Goal: Check status: Check status

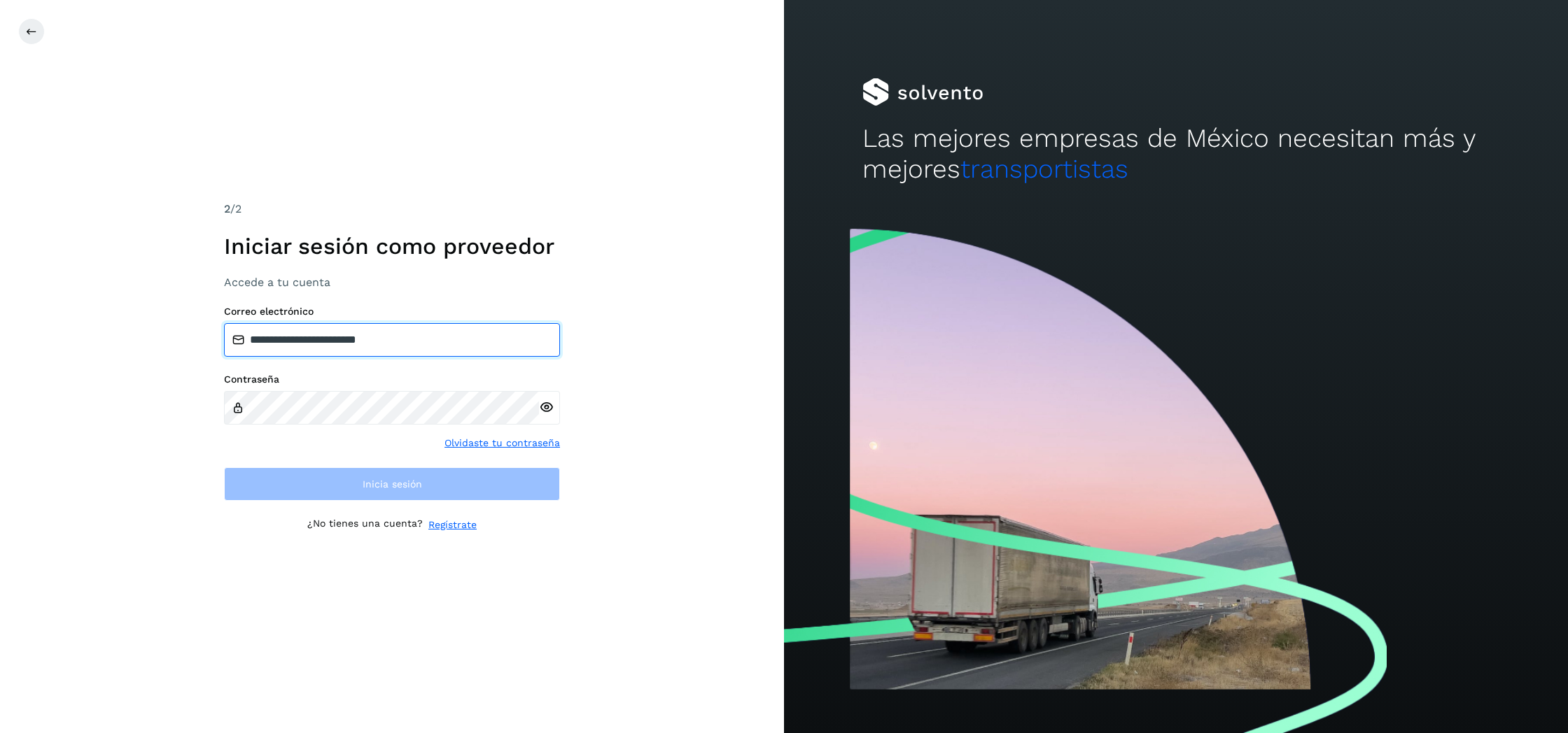
type input "**********"
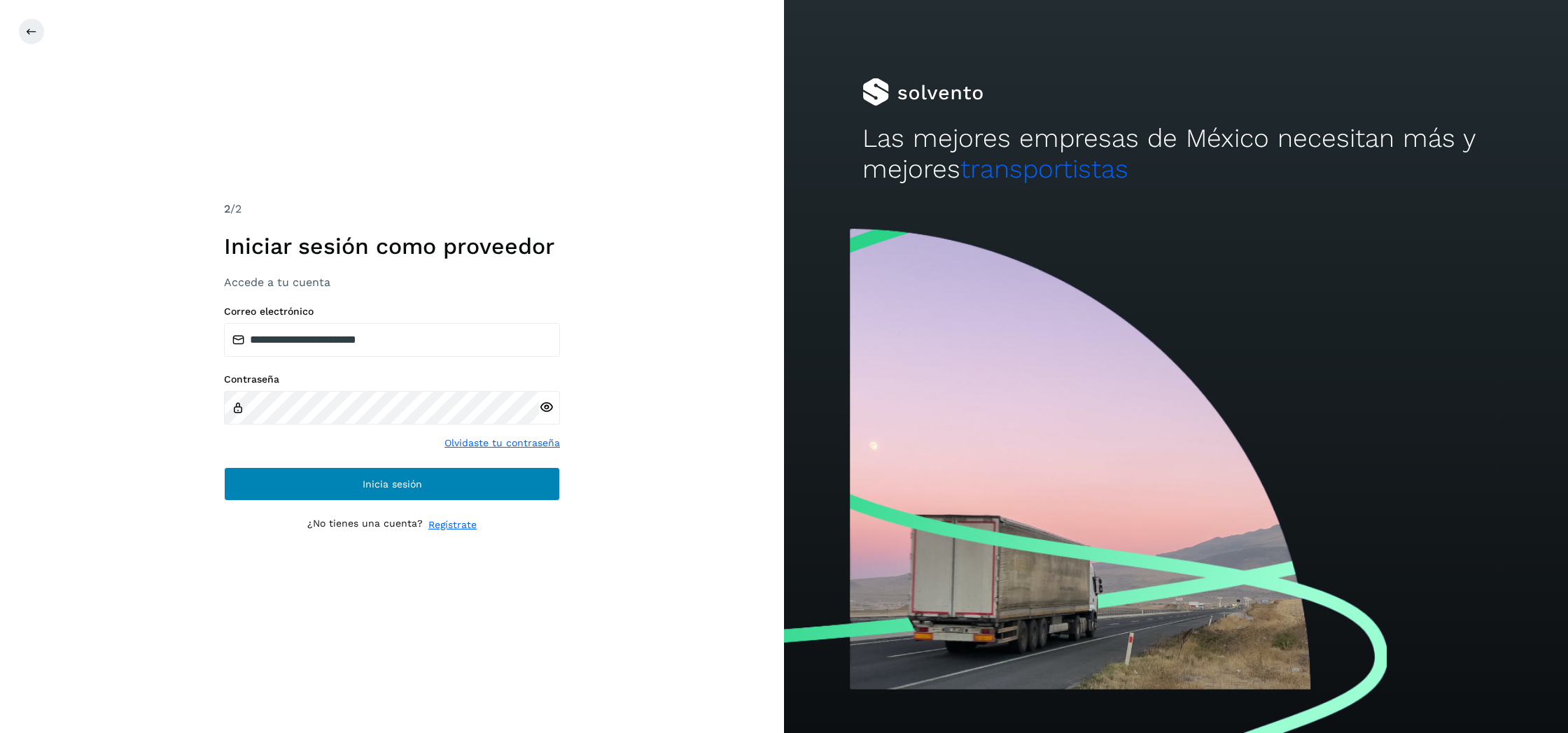
click at [331, 474] on button "Inicia sesión" at bounding box center [391, 484] width 336 height 34
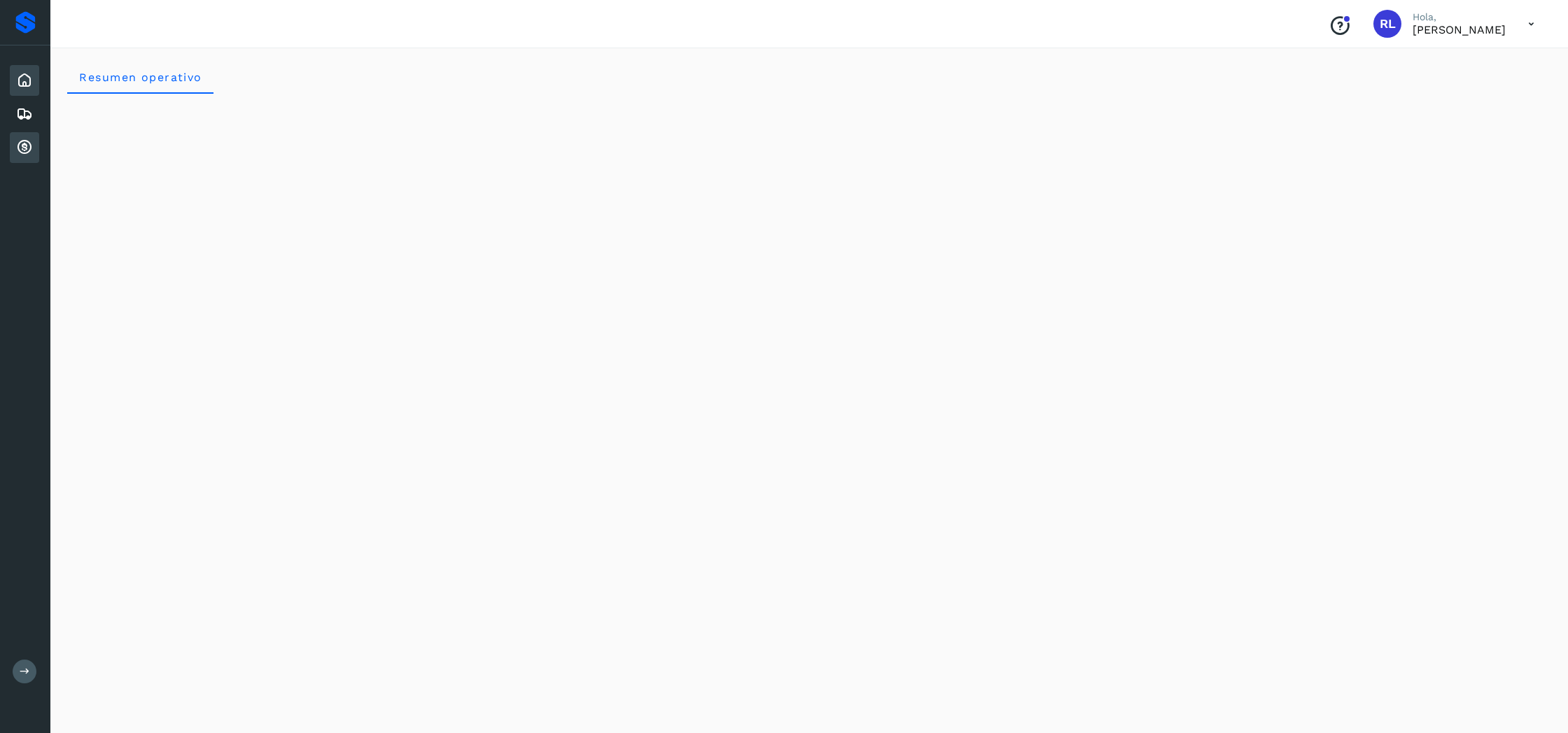
click at [29, 149] on icon at bounding box center [24, 147] width 17 height 17
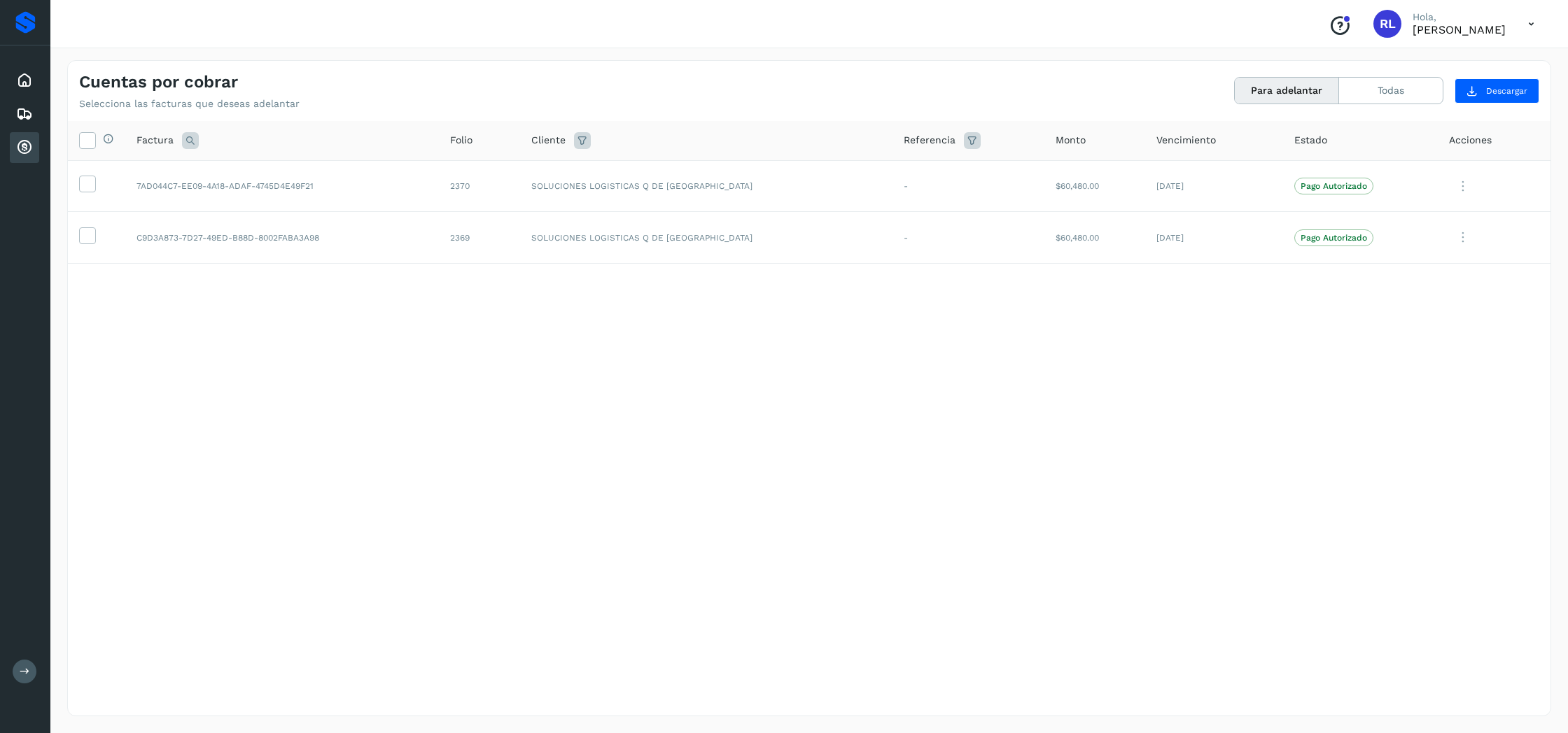
click at [1288, 88] on button "Para adelantar" at bounding box center [1287, 90] width 104 height 26
click at [1372, 86] on button "Todas" at bounding box center [1390, 90] width 103 height 26
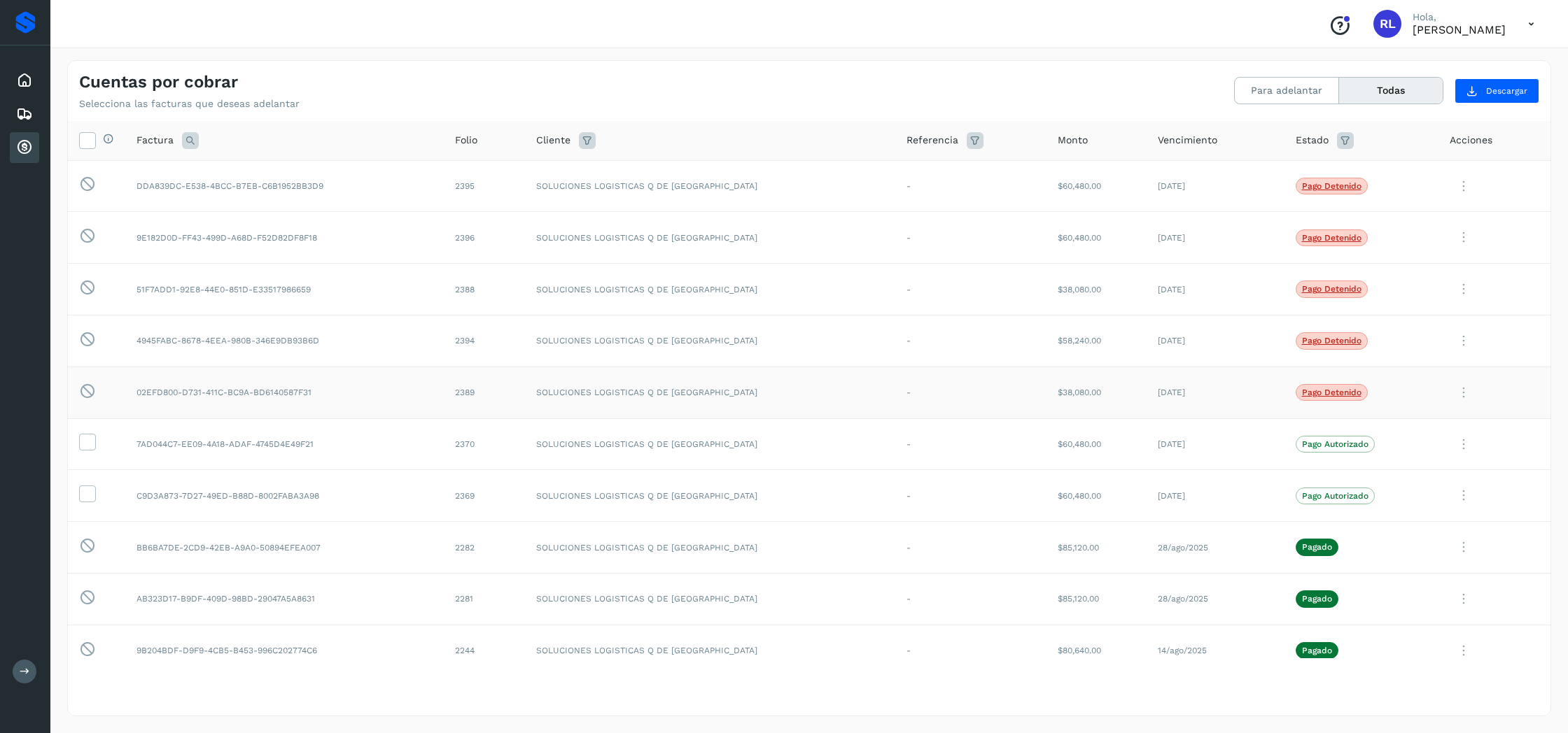
click at [1302, 389] on p "Pago detenido" at bounding box center [1331, 392] width 60 height 10
click at [1302, 389] on p "Pago detenido" at bounding box center [1331, 392] width 60 height 10
click at [1455, 388] on icon at bounding box center [1464, 392] width 28 height 29
click at [1434, 420] on button "Ver Detalle" at bounding box center [1454, 427] width 167 height 27
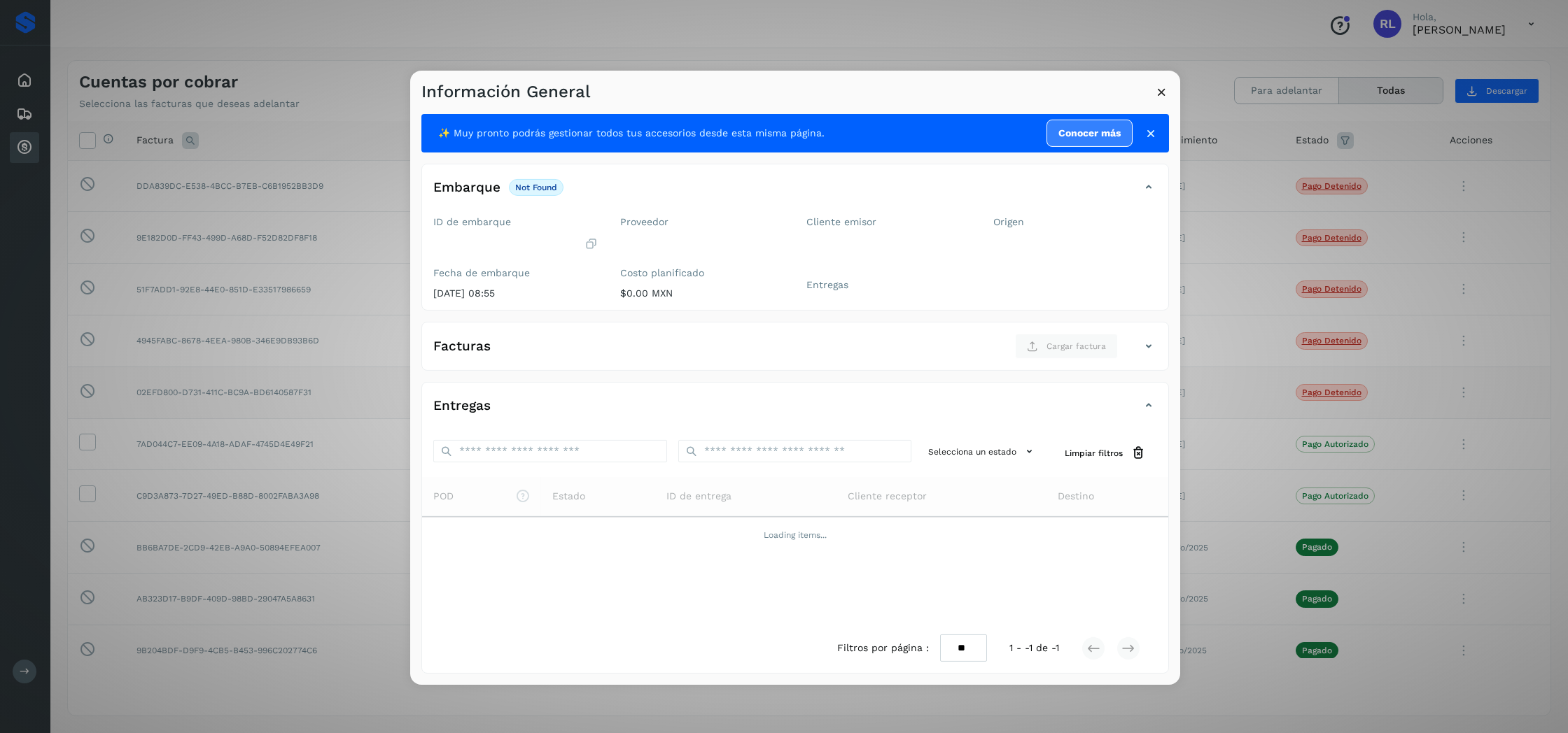
click at [1164, 94] on icon at bounding box center [1162, 92] width 15 height 15
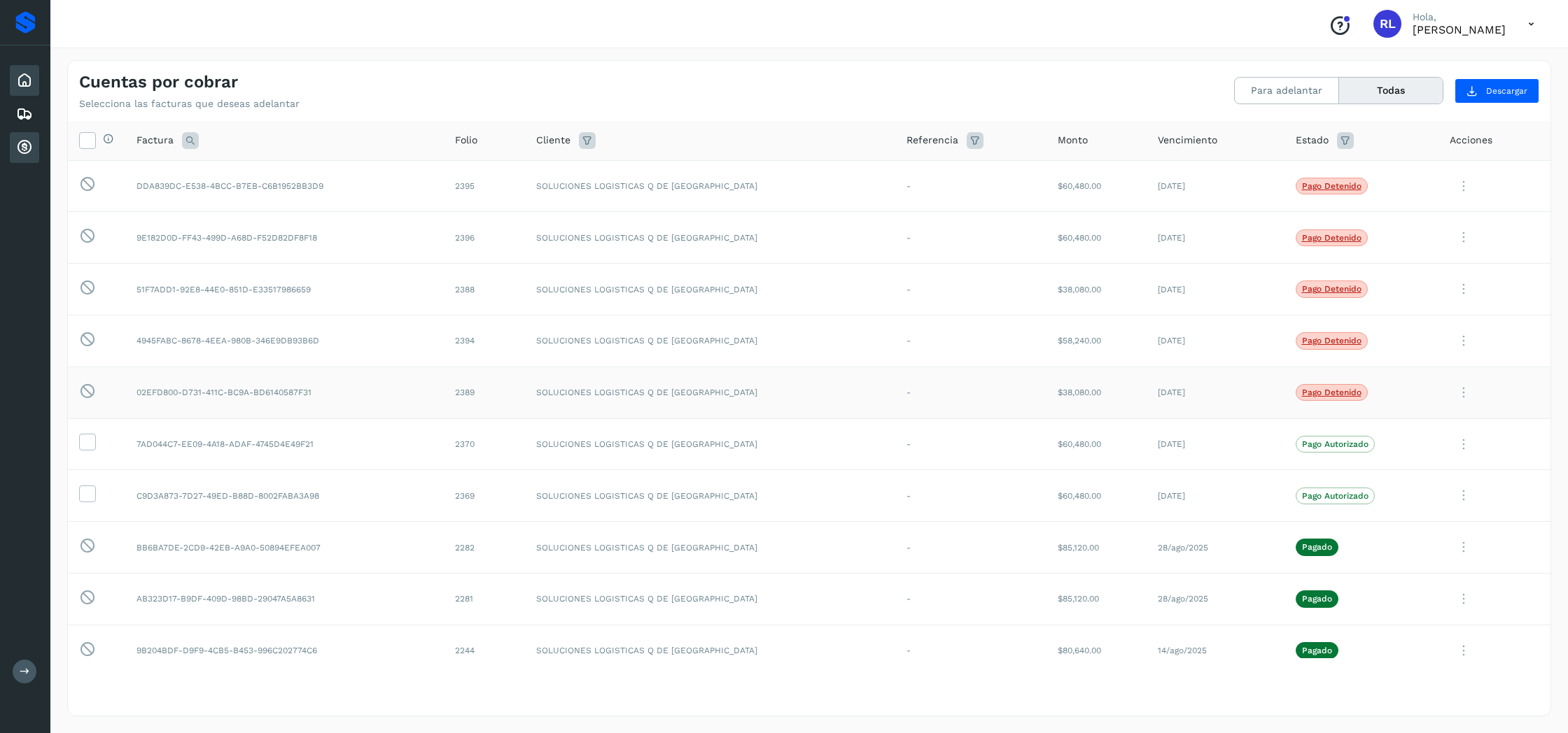
click at [23, 80] on icon at bounding box center [24, 80] width 17 height 17
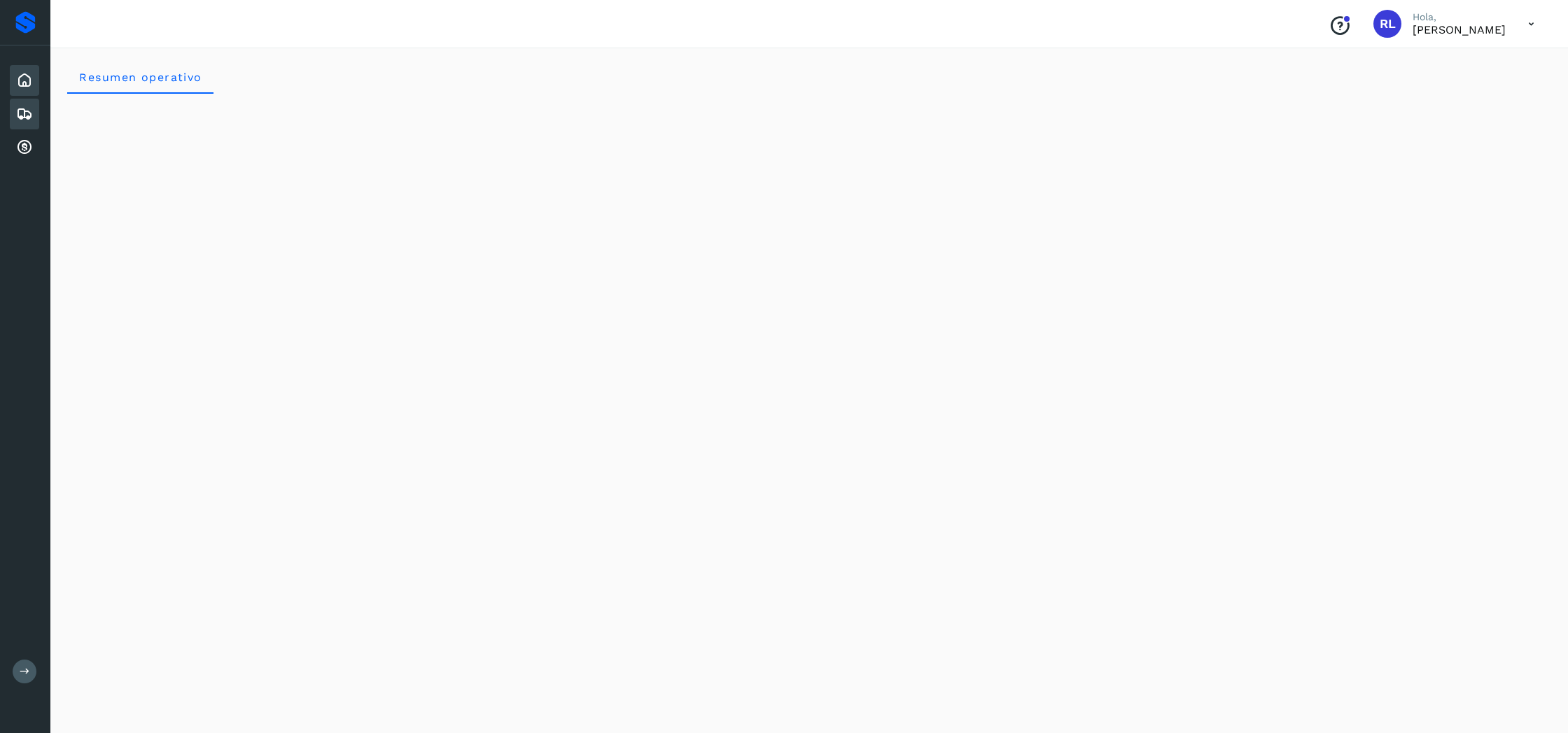
click at [27, 114] on icon at bounding box center [24, 114] width 17 height 17
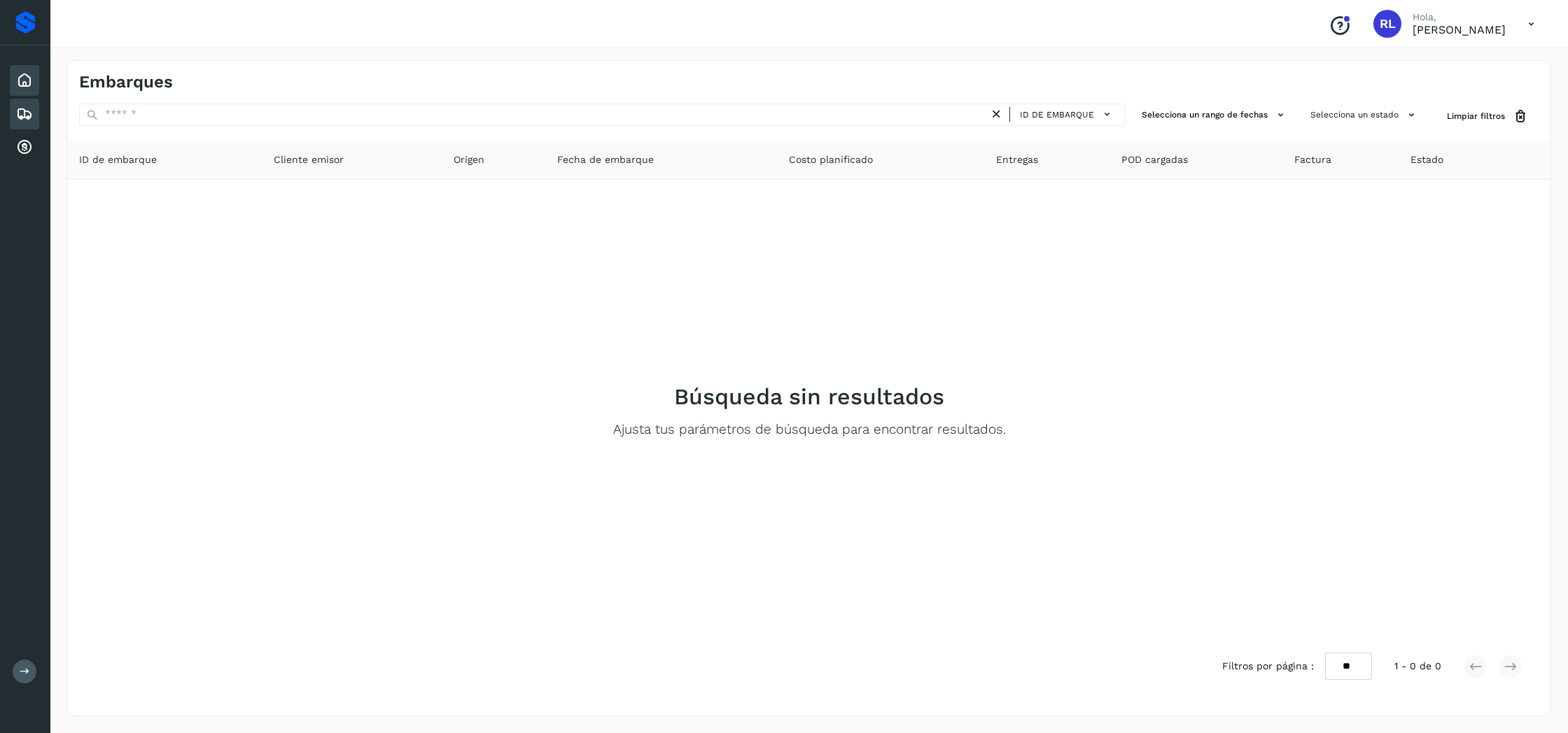
click at [24, 87] on icon at bounding box center [24, 80] width 17 height 17
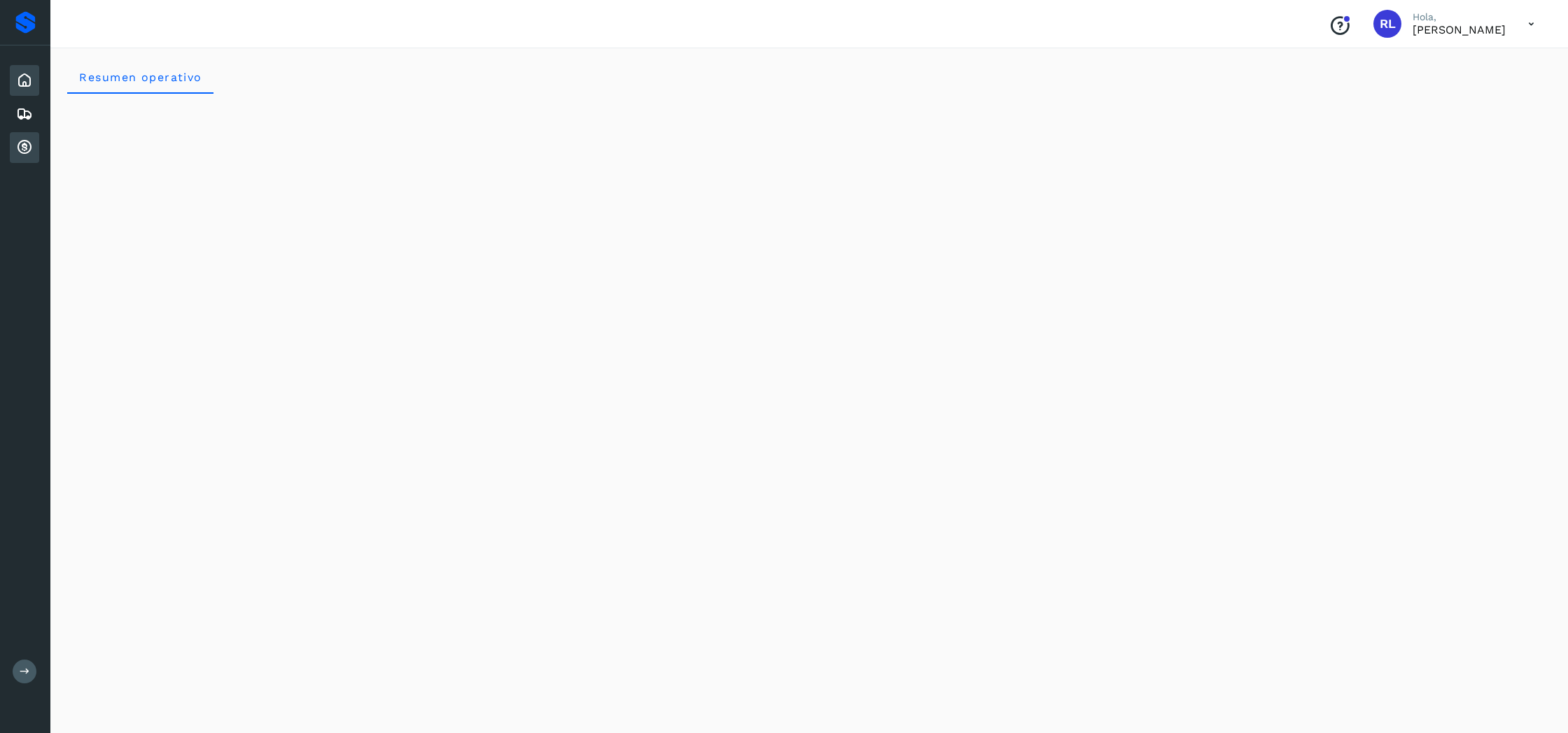
click at [20, 151] on icon at bounding box center [24, 147] width 17 height 17
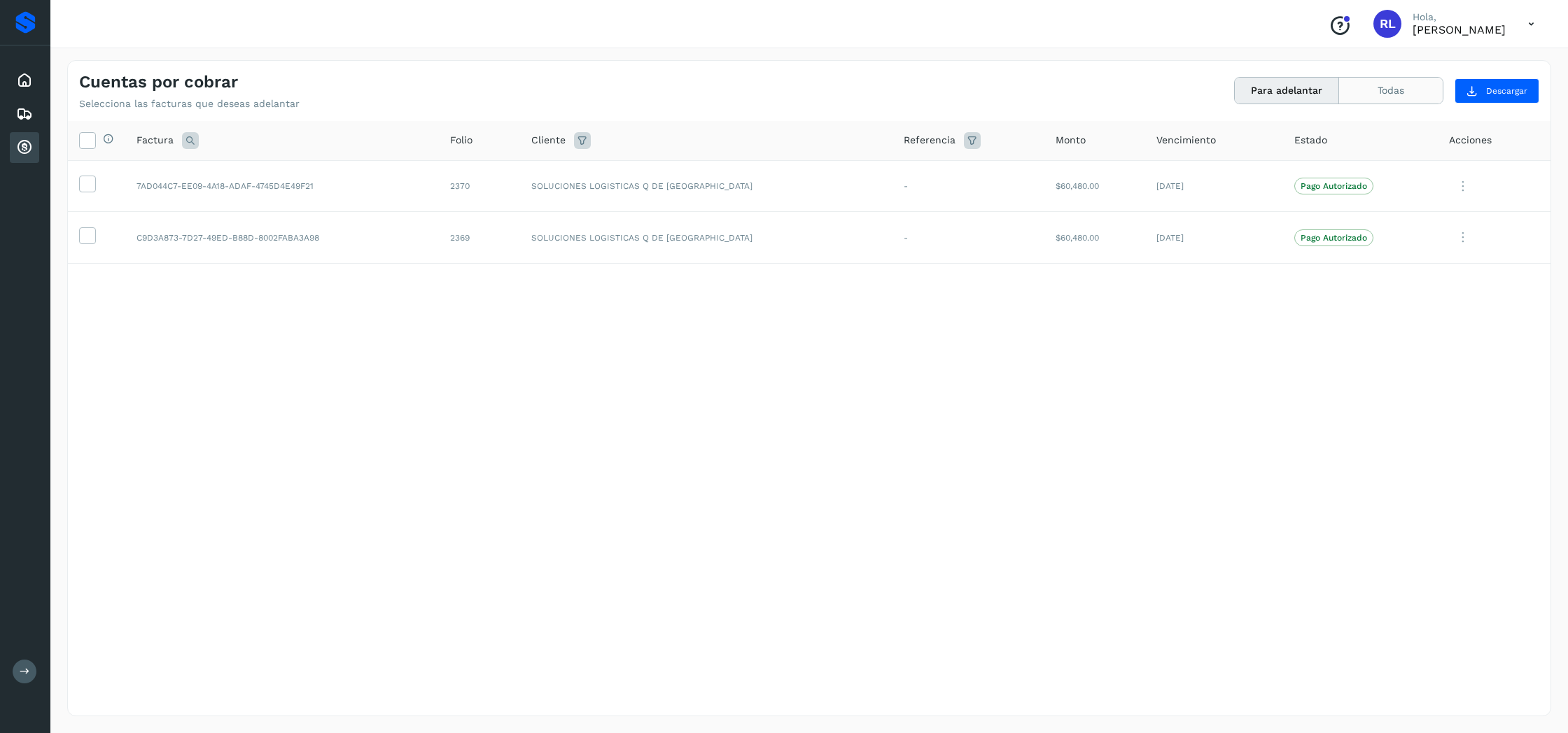
click at [1404, 95] on button "Todas" at bounding box center [1390, 90] width 103 height 26
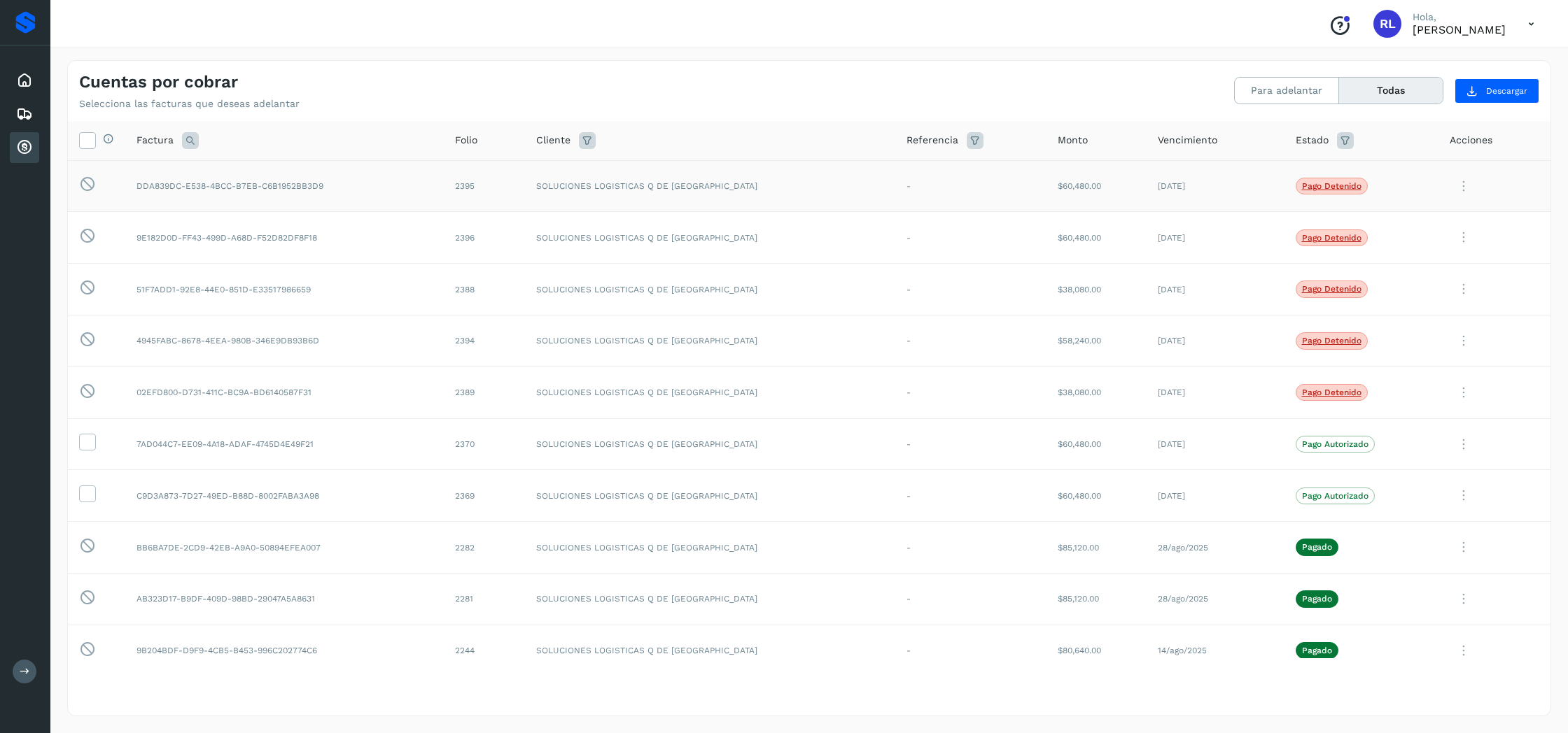
click at [1307, 182] on p "Pago detenido" at bounding box center [1331, 186] width 60 height 10
click at [1466, 184] on icon at bounding box center [1464, 186] width 28 height 29
click at [1438, 215] on button "Ver Detalle" at bounding box center [1454, 220] width 167 height 27
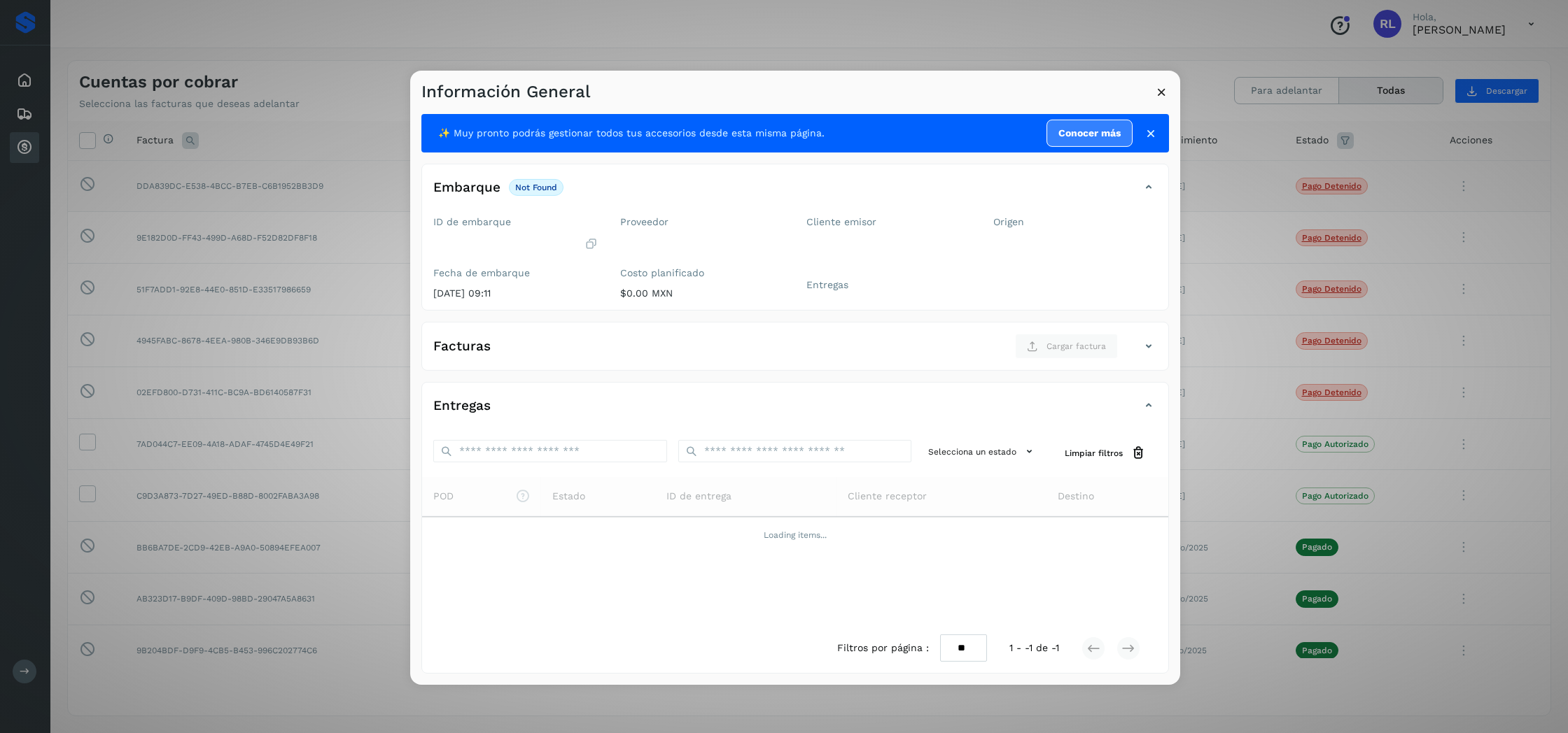
click at [1152, 134] on icon at bounding box center [1151, 132] width 14 height 14
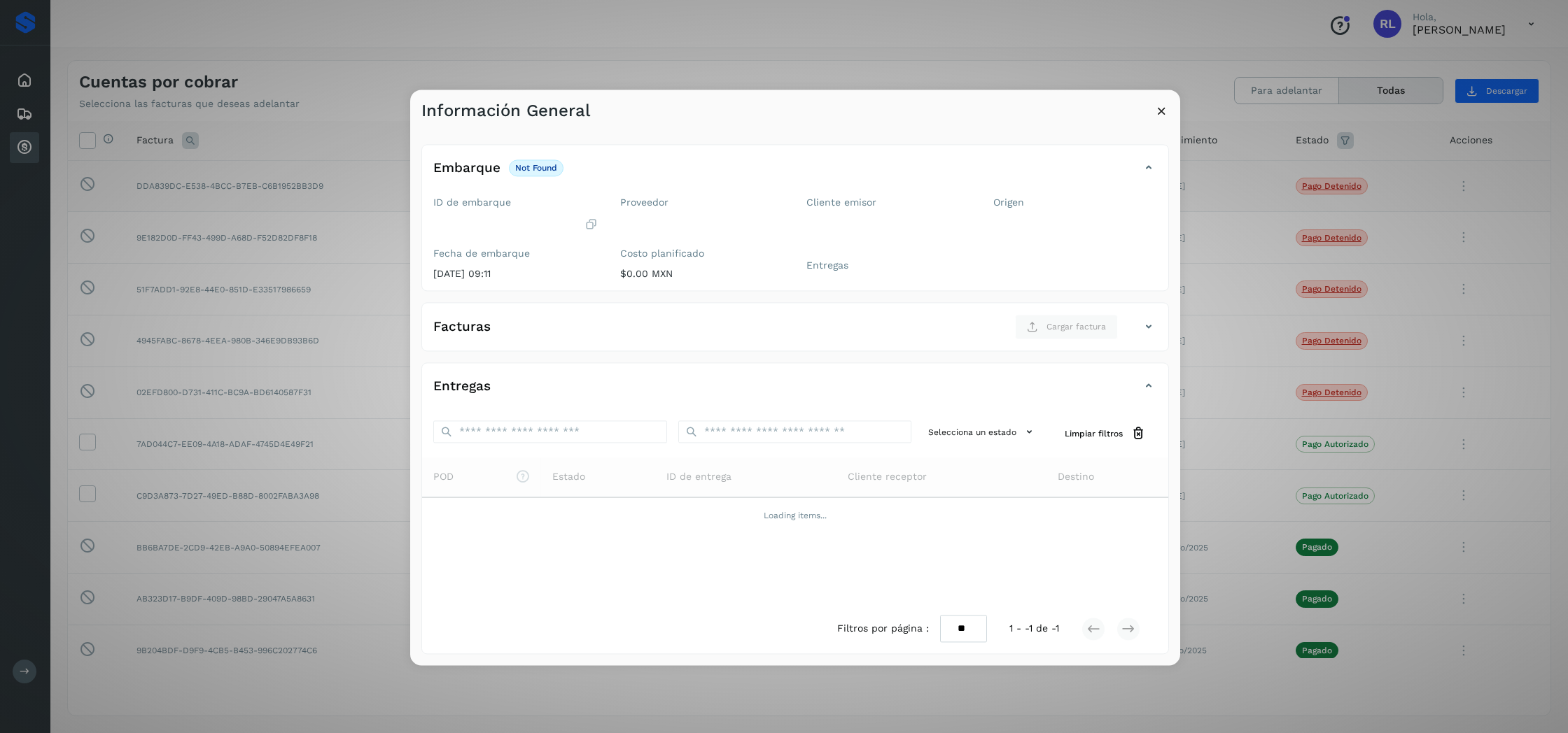
click at [1157, 108] on icon at bounding box center [1162, 111] width 15 height 15
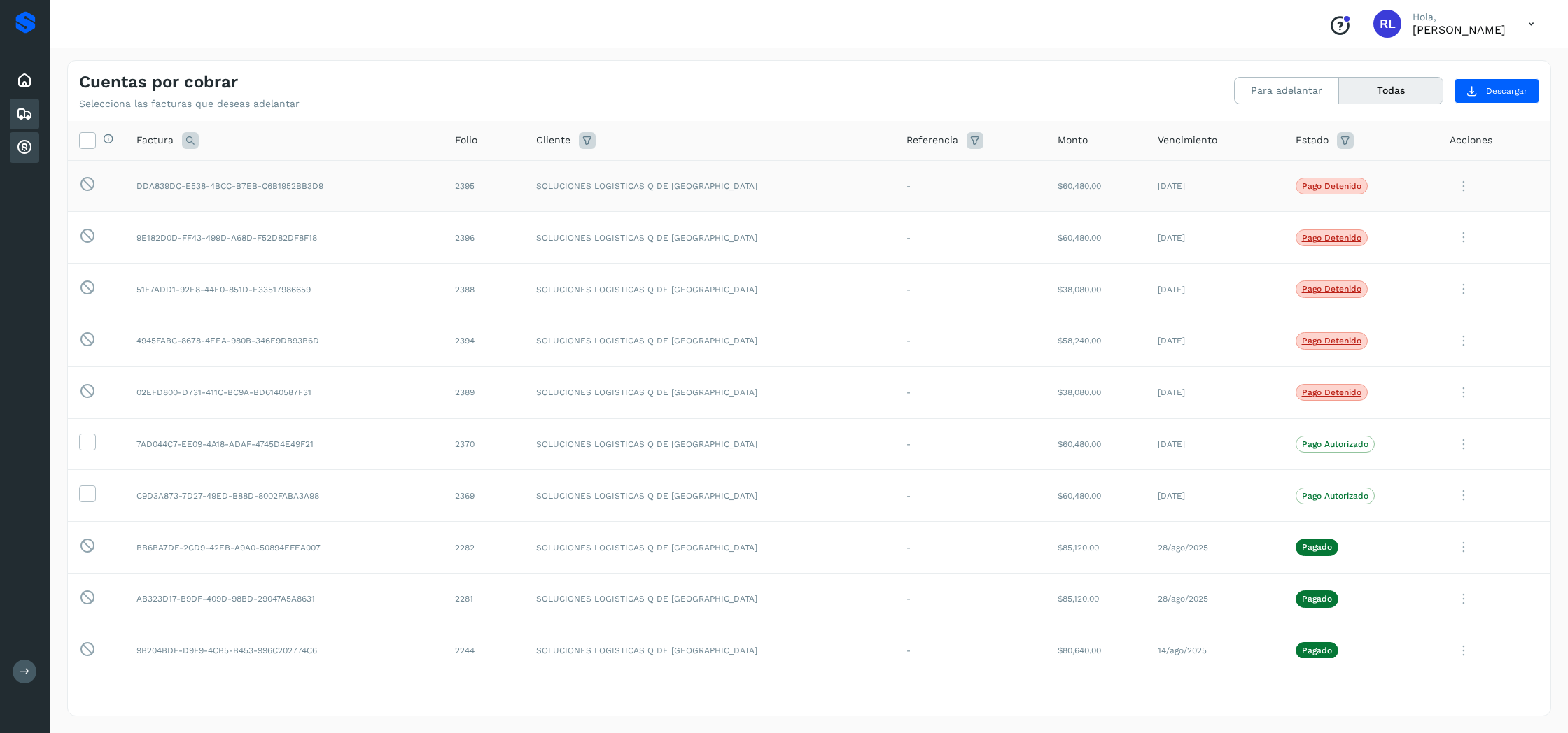
click at [16, 108] on icon at bounding box center [24, 114] width 17 height 17
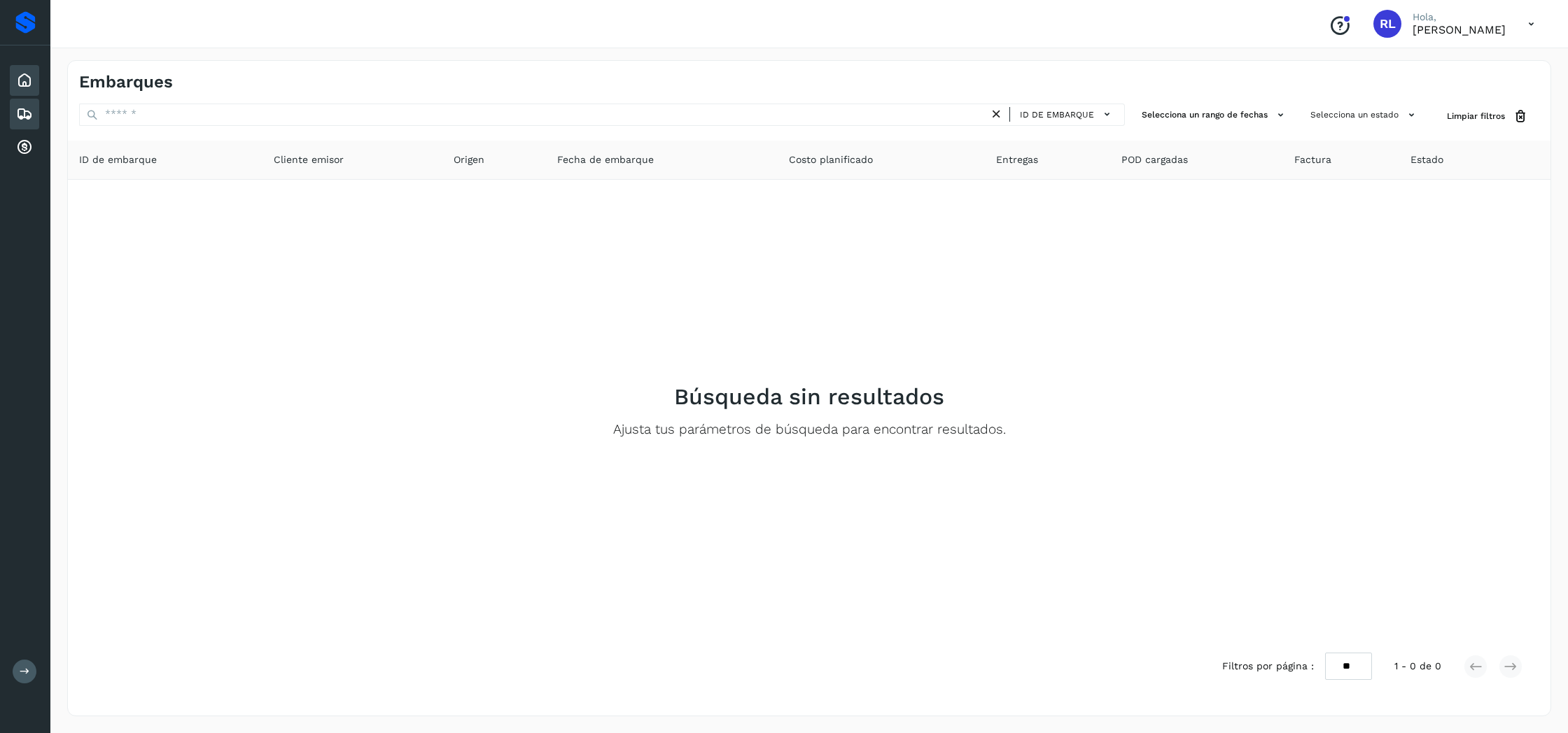
click at [33, 80] on icon at bounding box center [24, 80] width 17 height 17
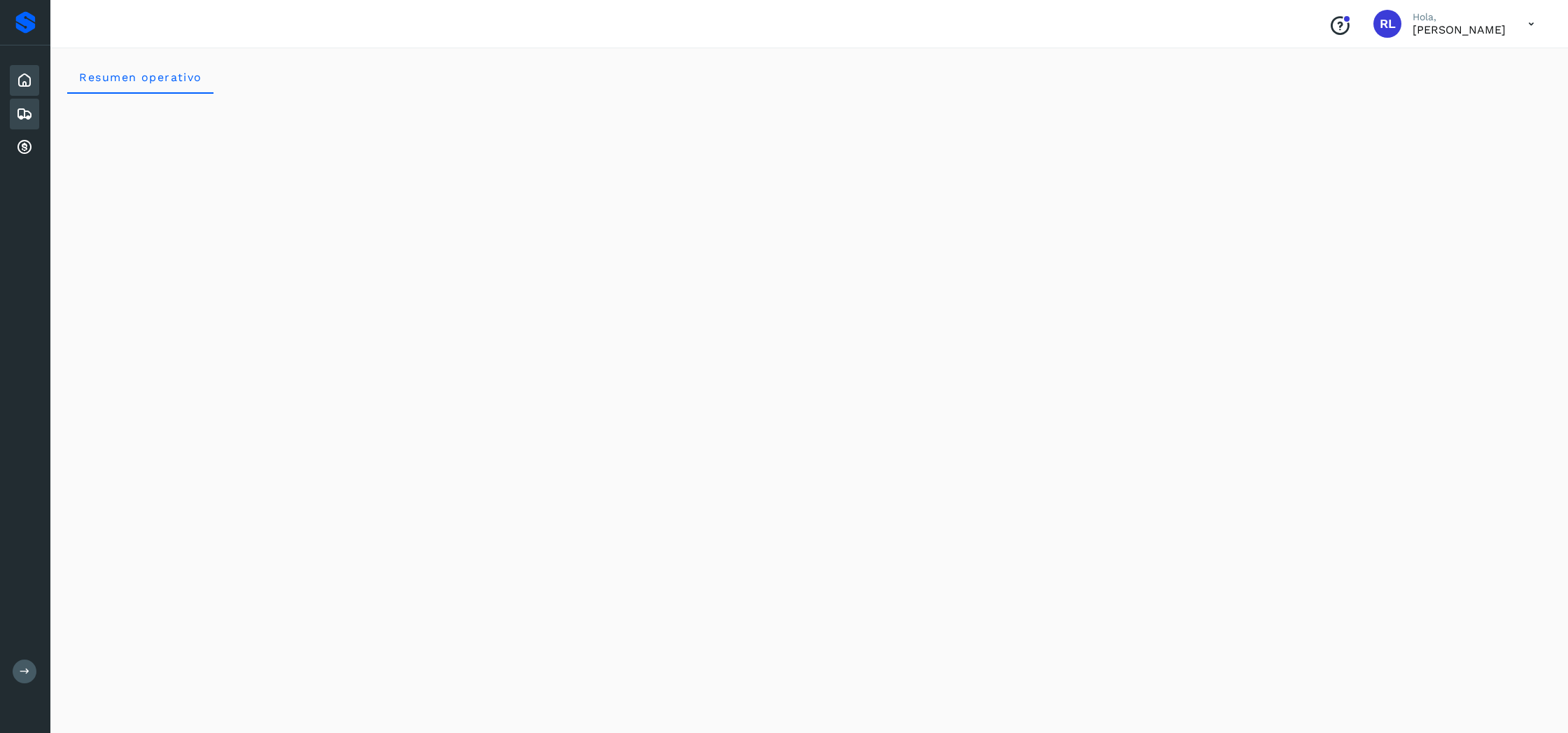
click at [35, 108] on div "Embarques" at bounding box center [25, 114] width 30 height 31
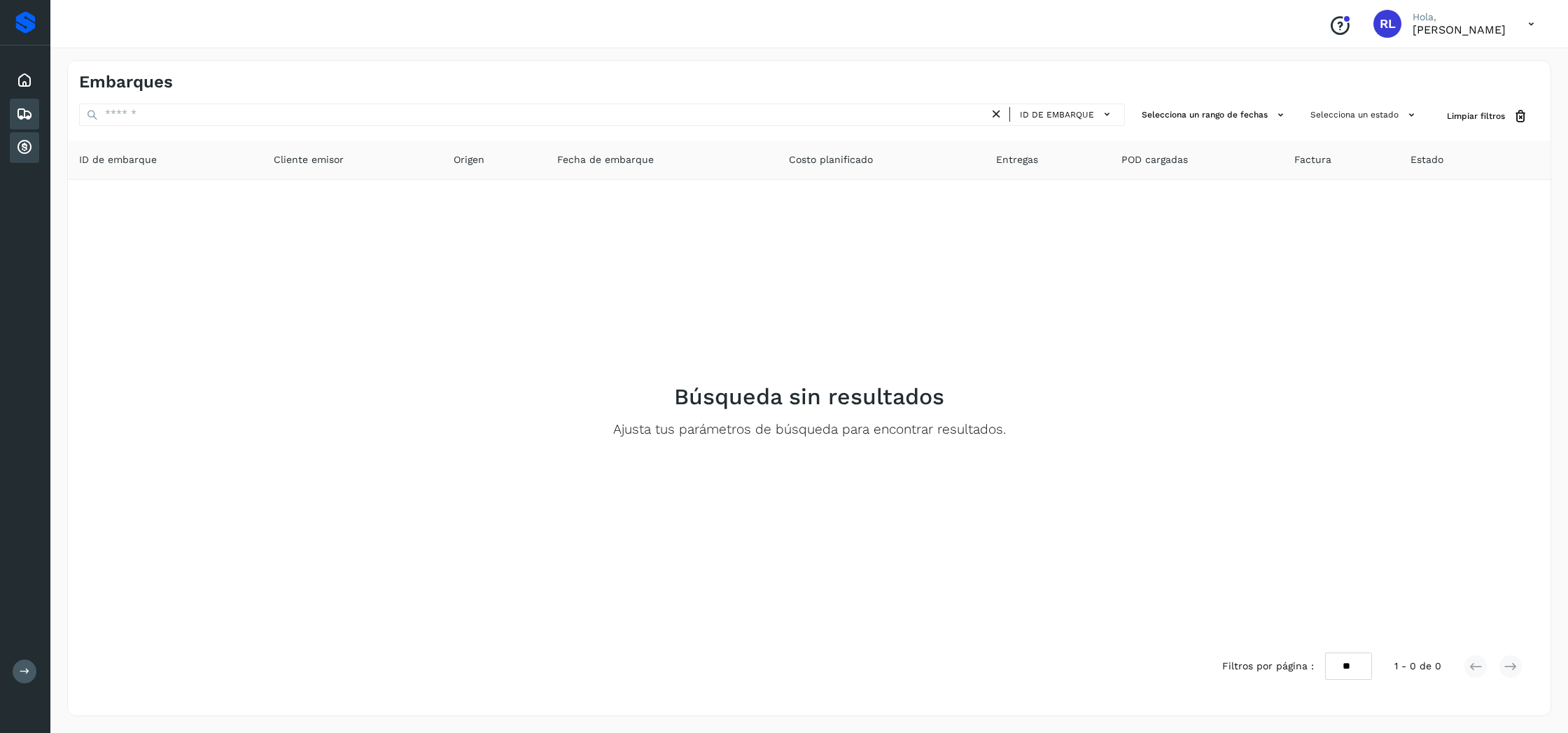
click at [30, 162] on div "Cuentas por cobrar" at bounding box center [25, 147] width 30 height 31
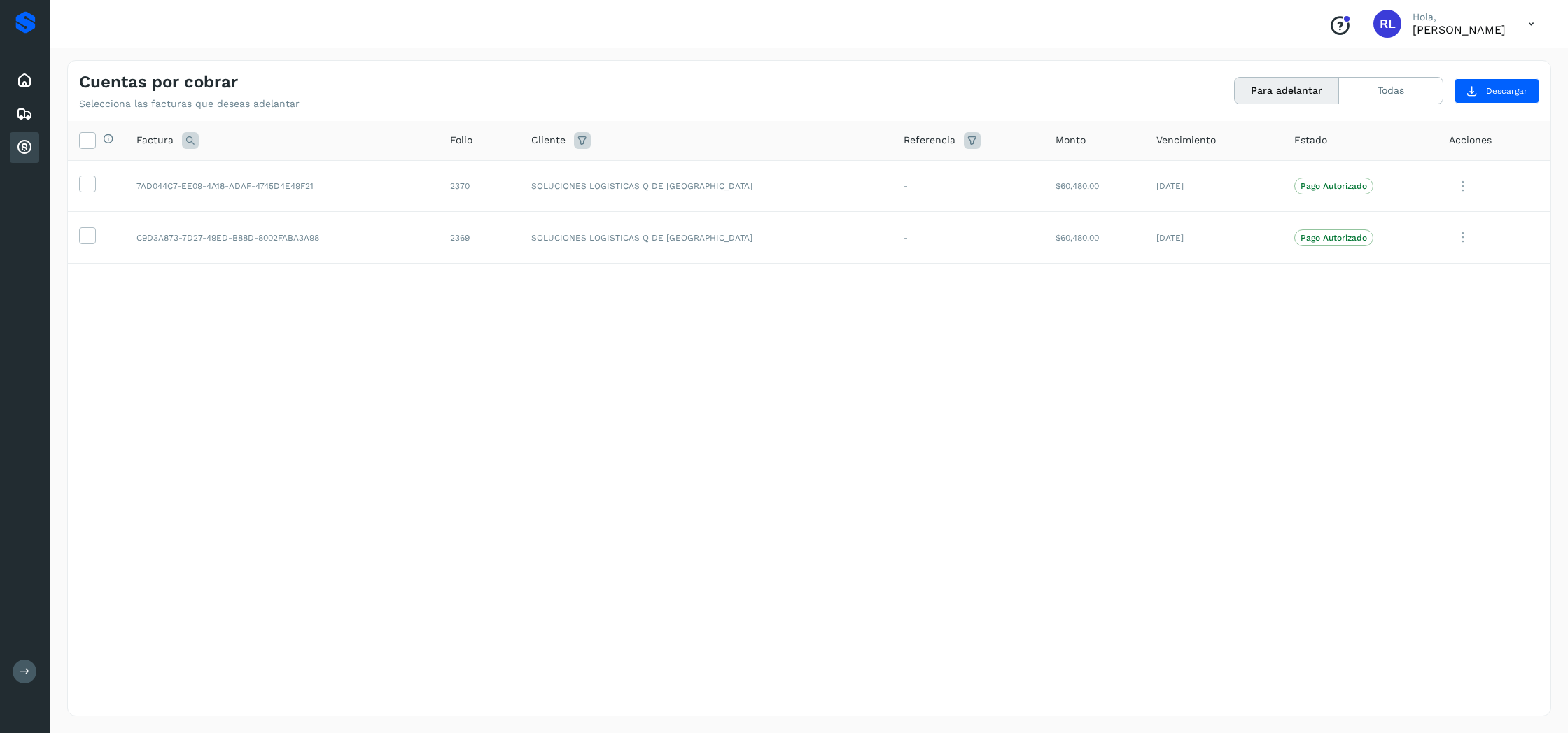
click at [1302, 94] on button "Para adelantar" at bounding box center [1287, 90] width 104 height 26
click at [1408, 87] on button "Todas" at bounding box center [1390, 90] width 103 height 26
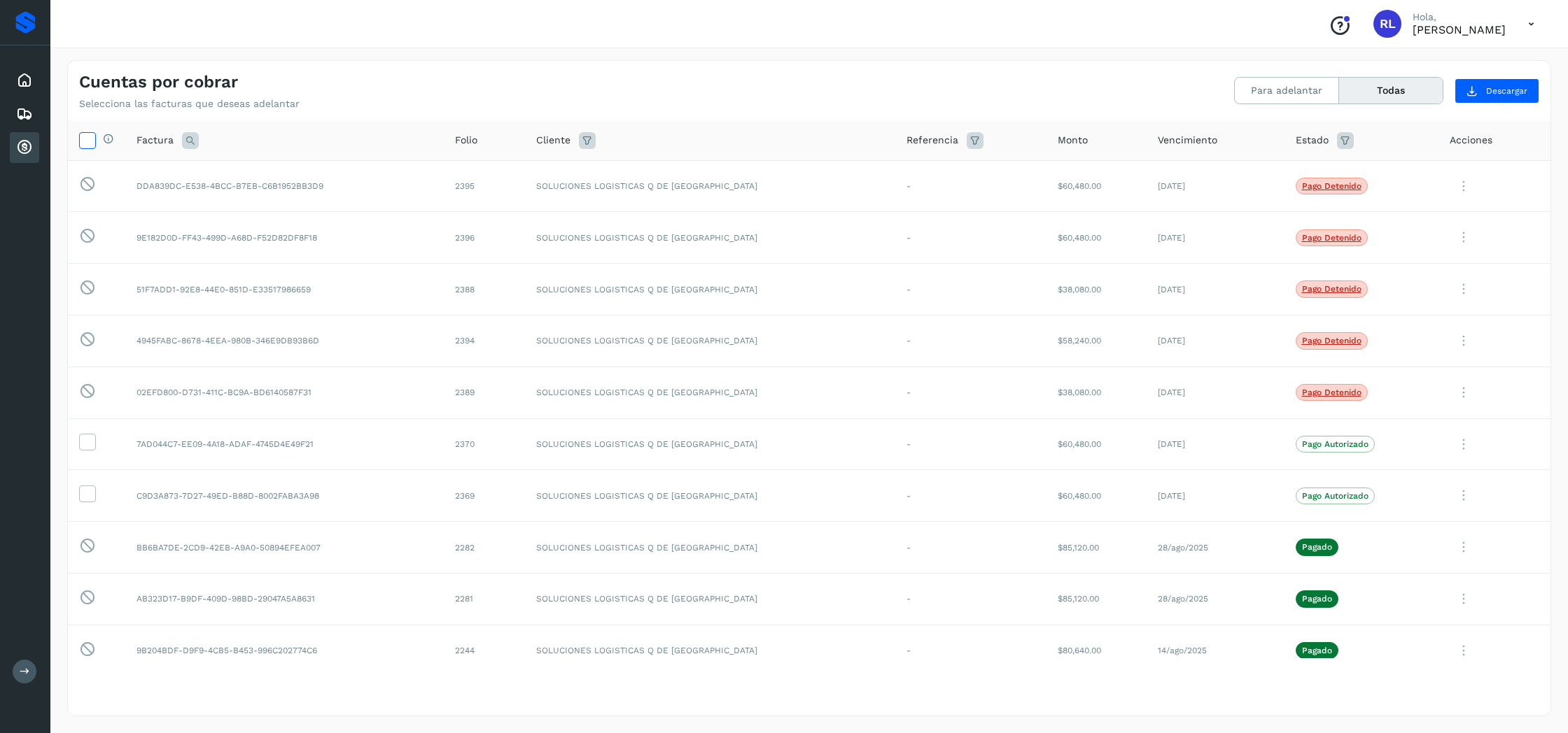
click at [87, 138] on icon at bounding box center [88, 140] width 15 height 15
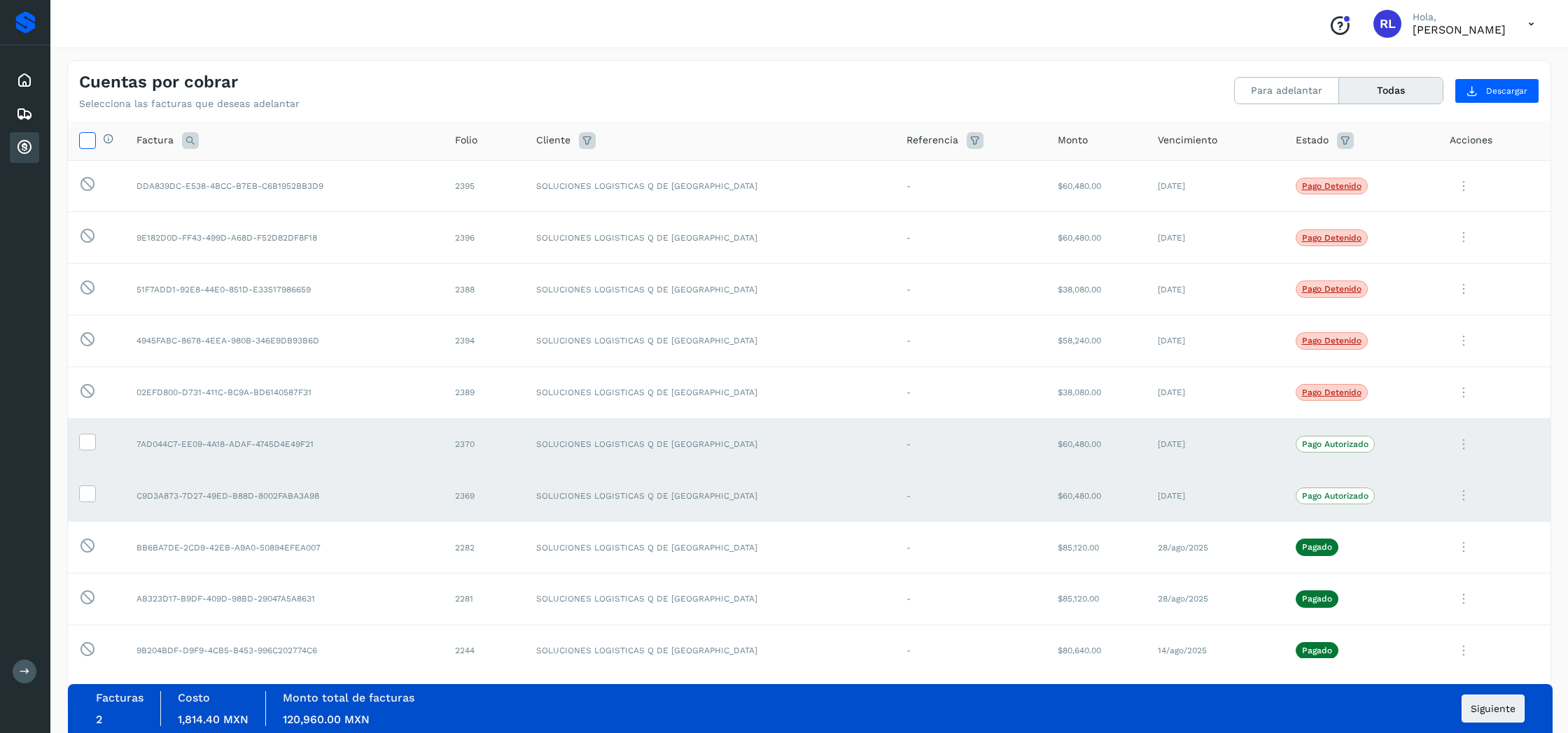
click at [87, 138] on icon at bounding box center [88, 140] width 15 height 15
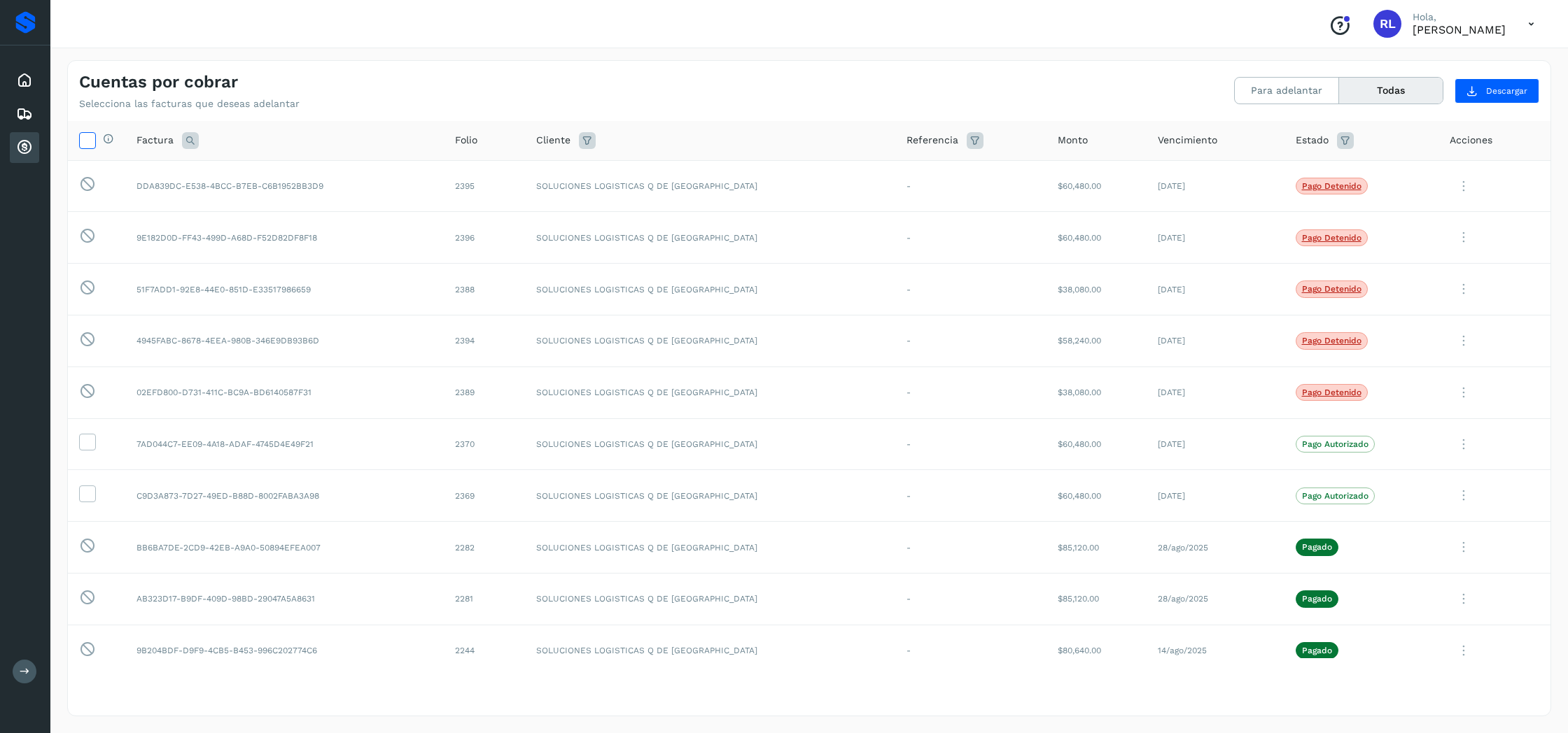
click at [86, 137] on icon at bounding box center [88, 140] width 15 height 15
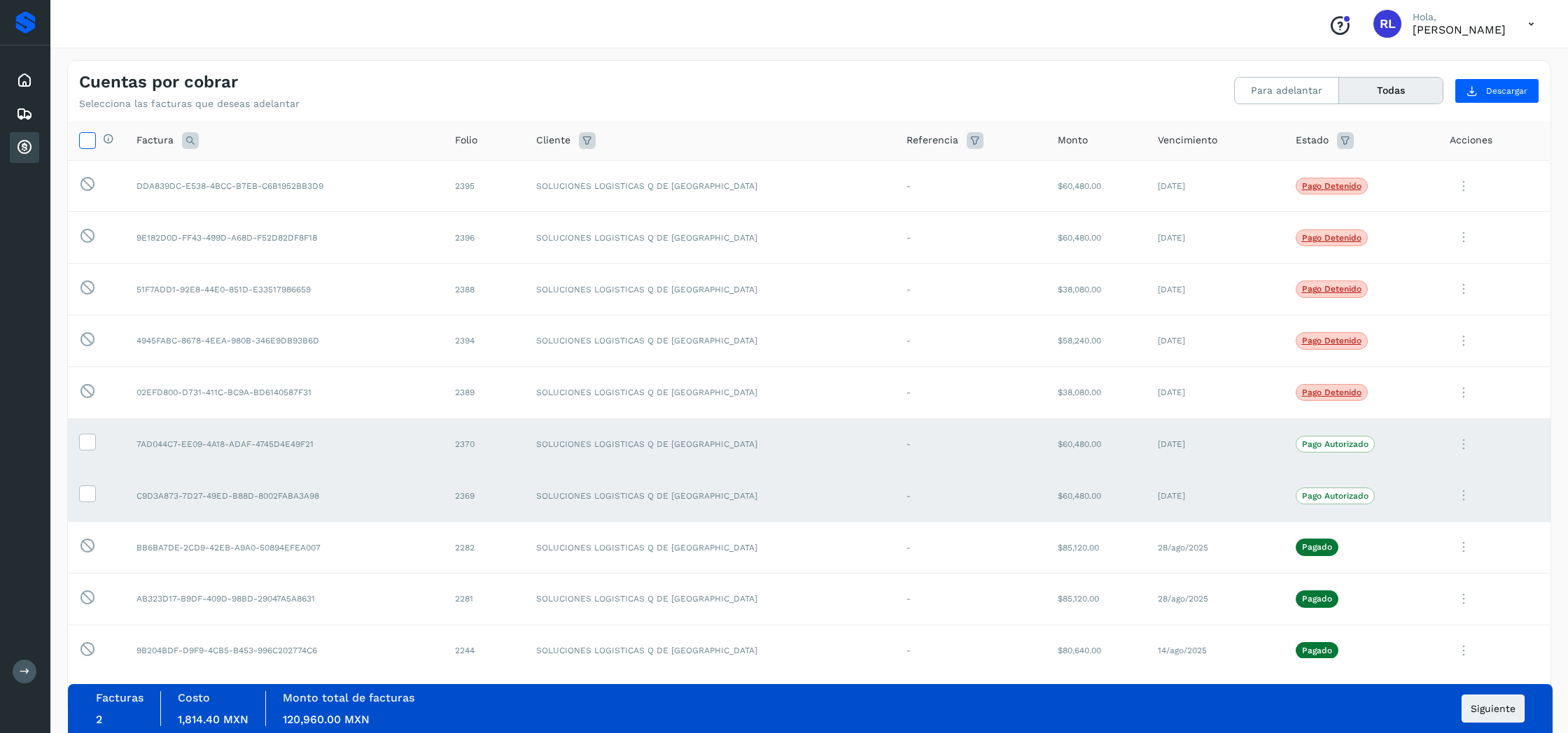
click at [86, 137] on icon at bounding box center [88, 140] width 15 height 15
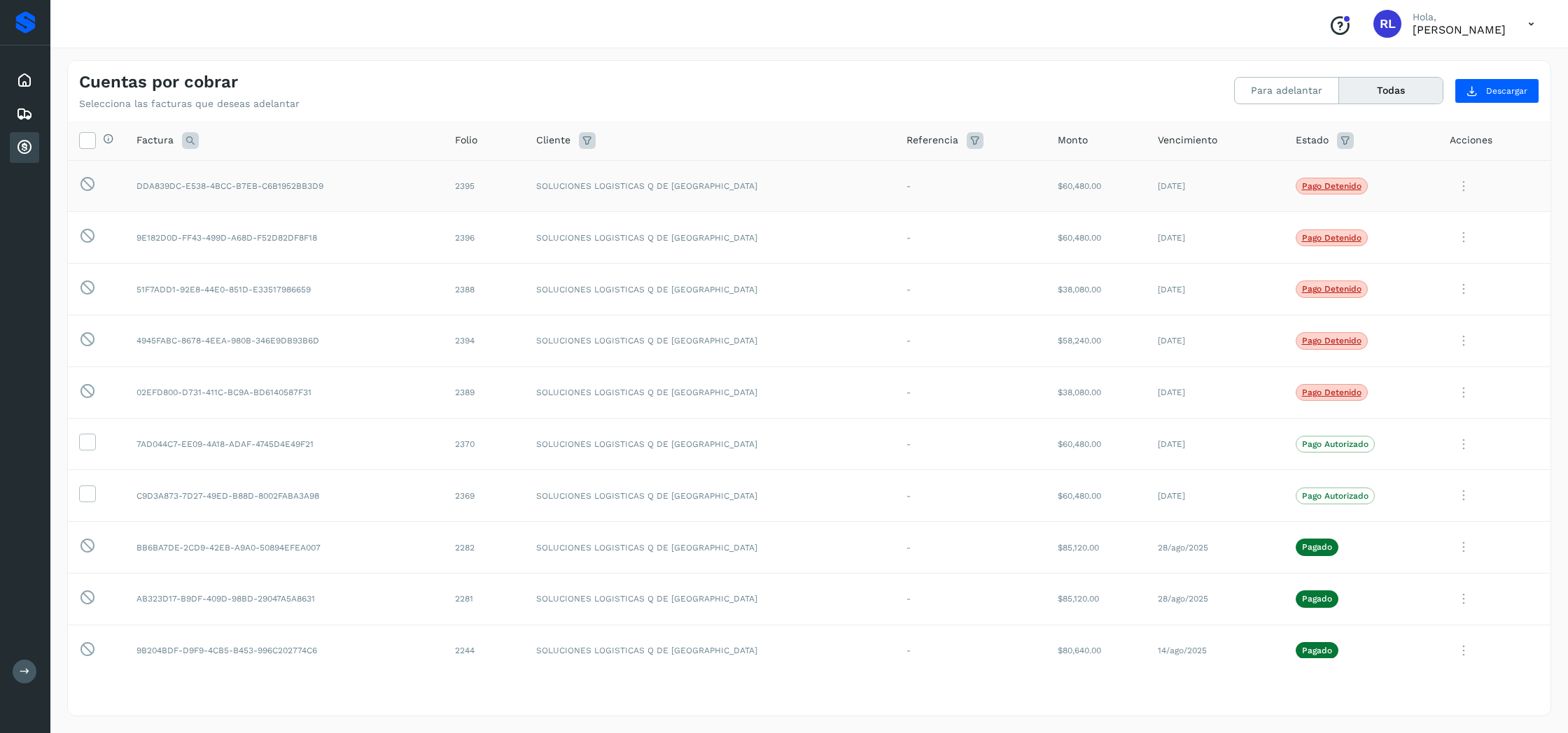
click at [1304, 184] on p "Pago detenido" at bounding box center [1331, 186] width 60 height 10
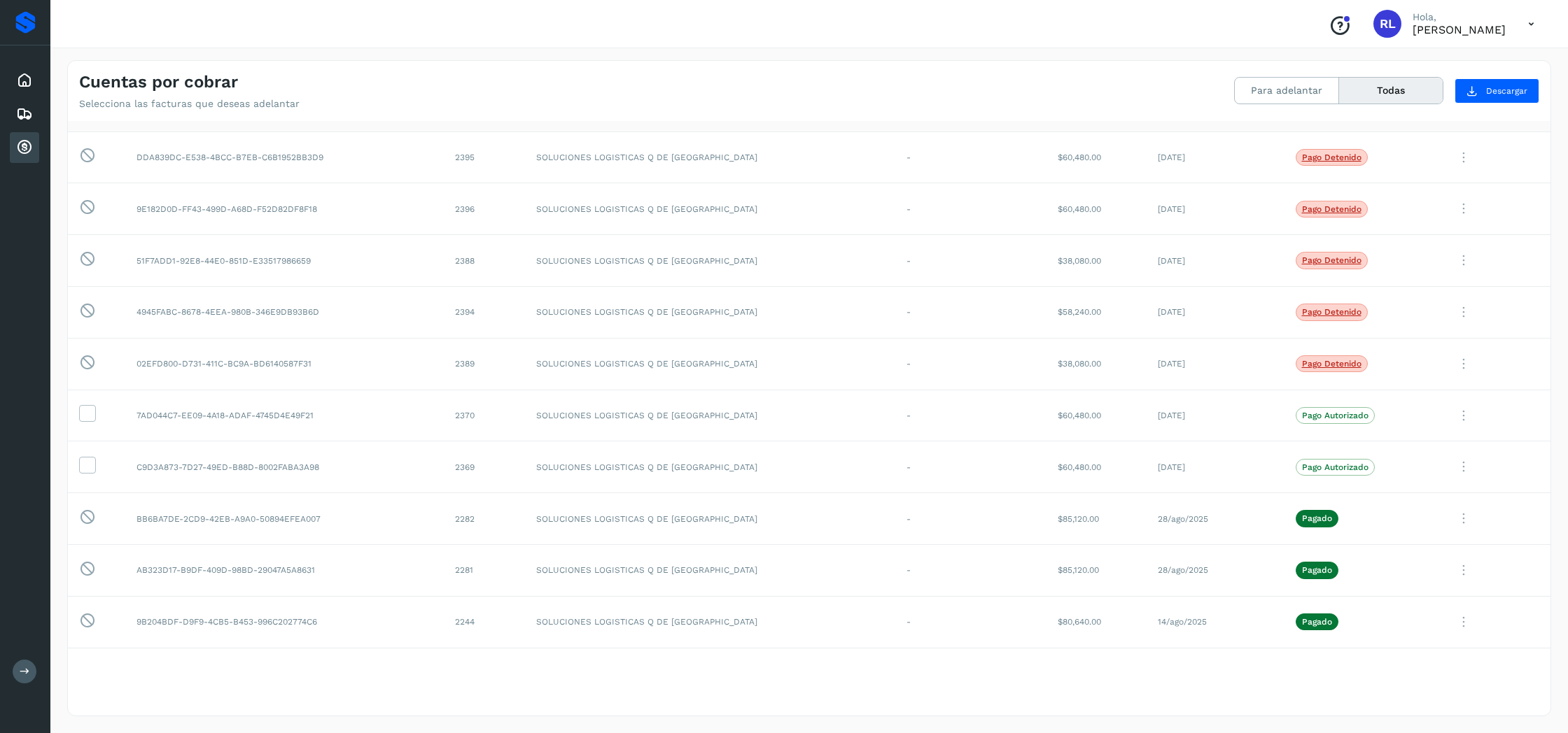
scroll to position [35, 0]
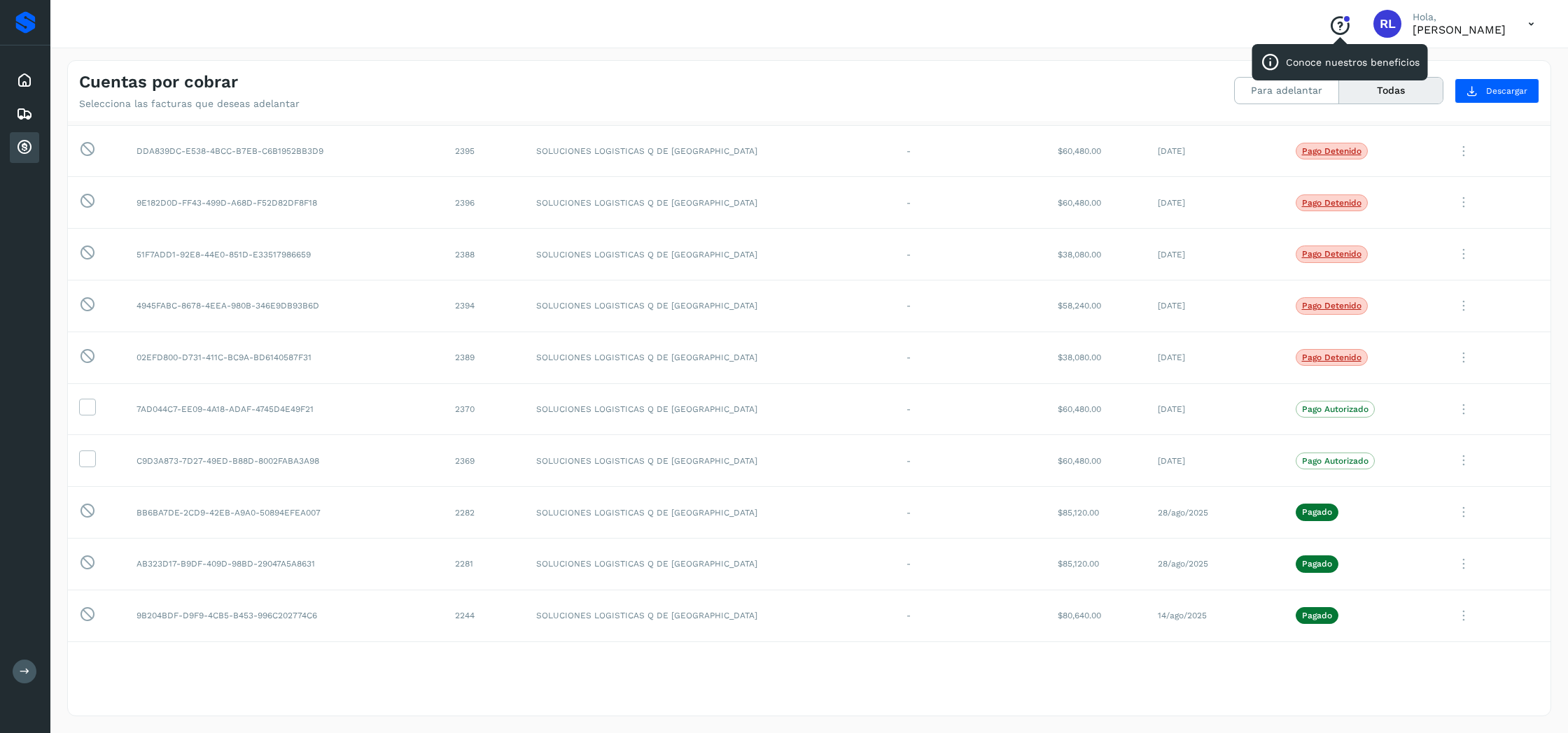
click at [1329, 22] on icon "Conoce nuestros beneficios" at bounding box center [1340, 26] width 22 height 22
click at [19, 668] on button at bounding box center [25, 672] width 24 height 24
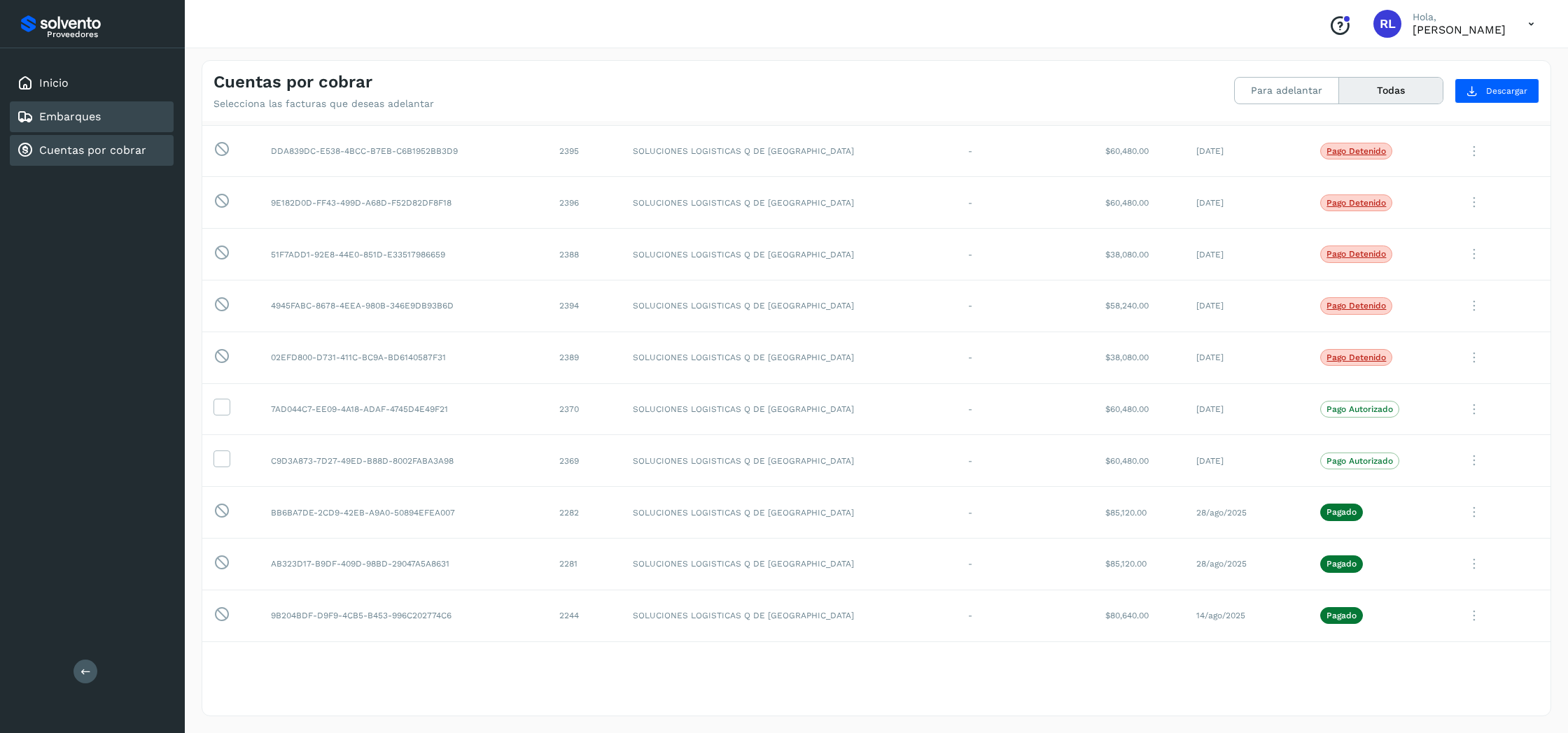
click at [47, 115] on link "Embarques" at bounding box center [70, 116] width 61 height 13
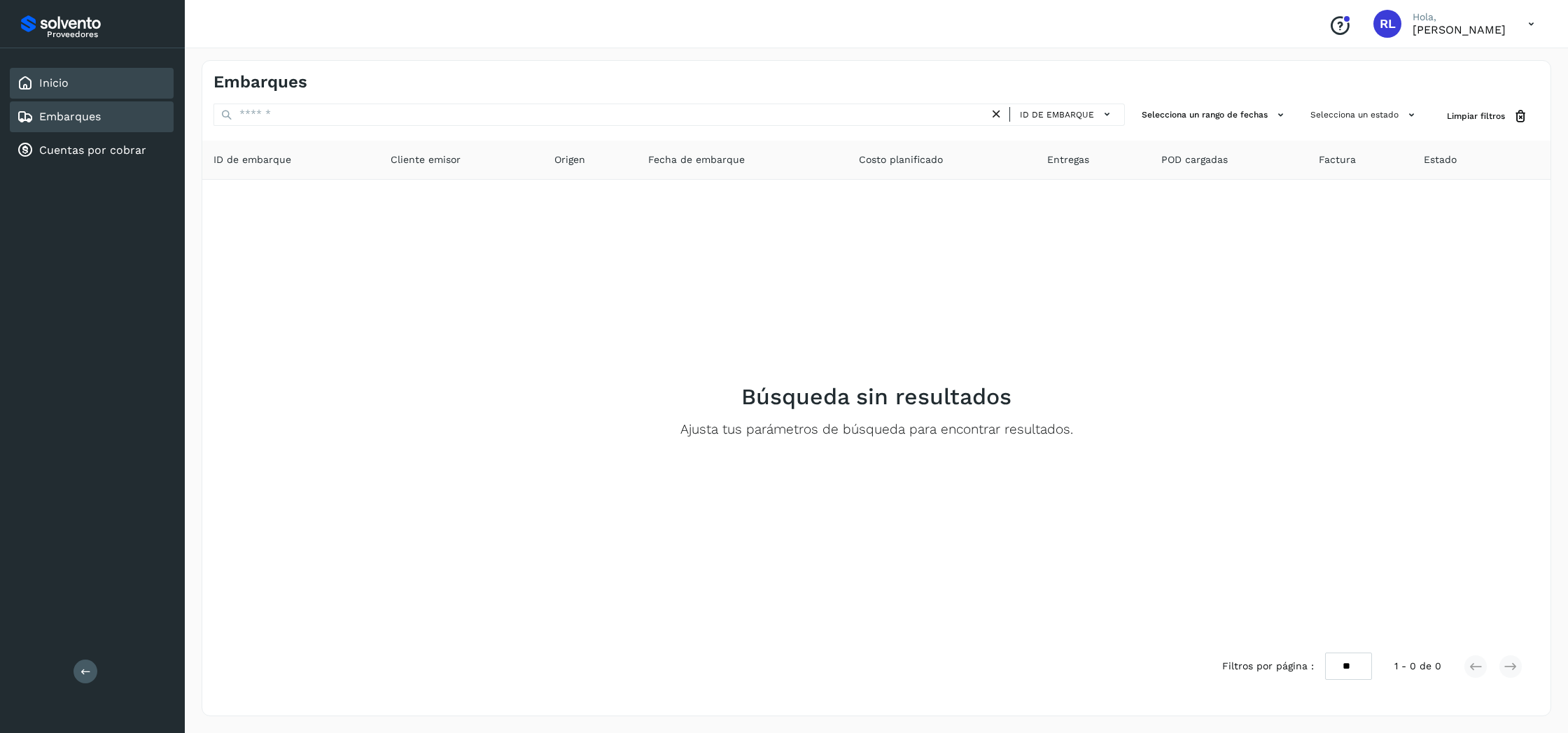
click at [71, 83] on div "Inicio" at bounding box center [92, 83] width 164 height 31
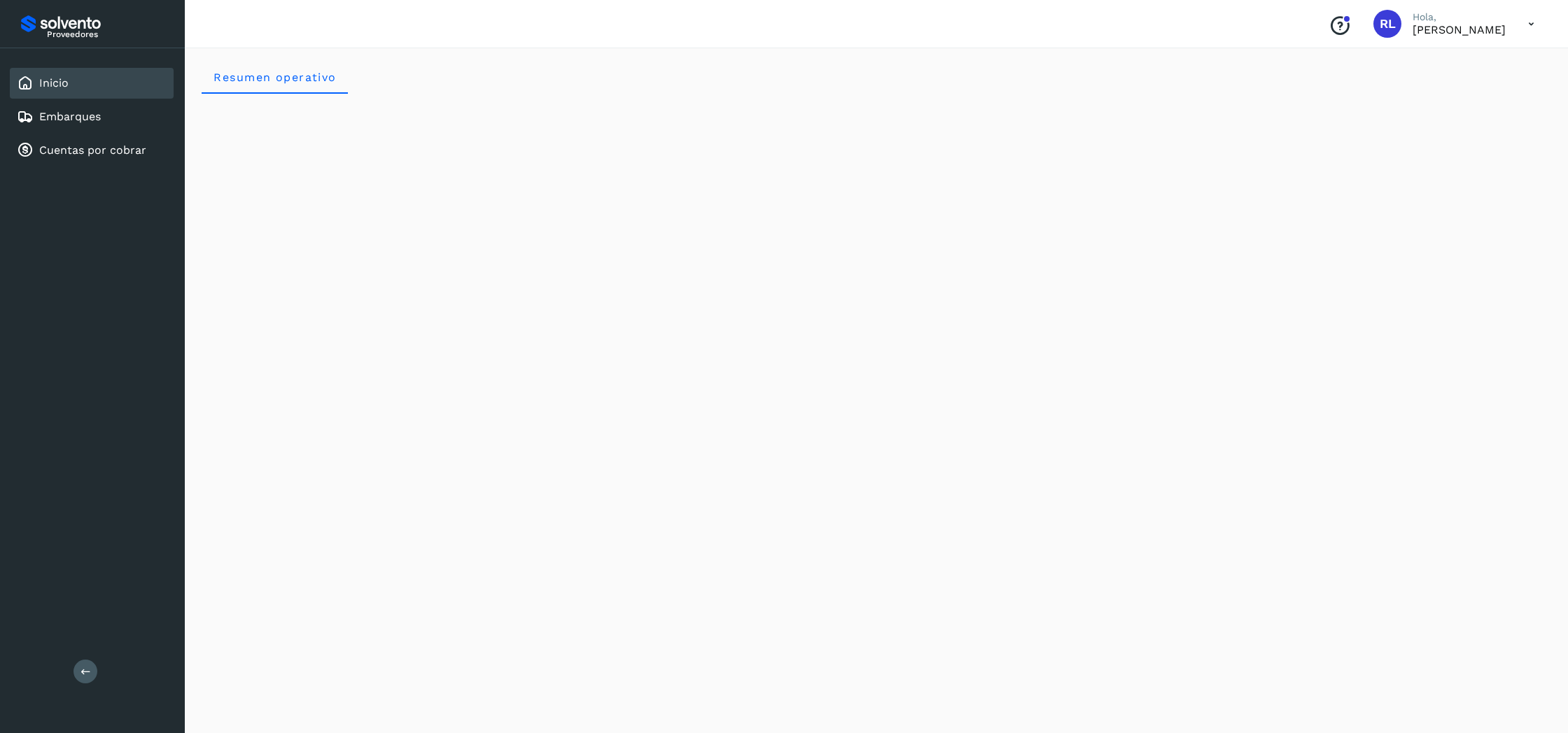
click at [1484, 27] on p "[PERSON_NAME]" at bounding box center [1459, 30] width 93 height 13
click at [1531, 25] on icon at bounding box center [1531, 24] width 29 height 29
click at [1460, 60] on div "Cerrar sesión" at bounding box center [1461, 62] width 167 height 27
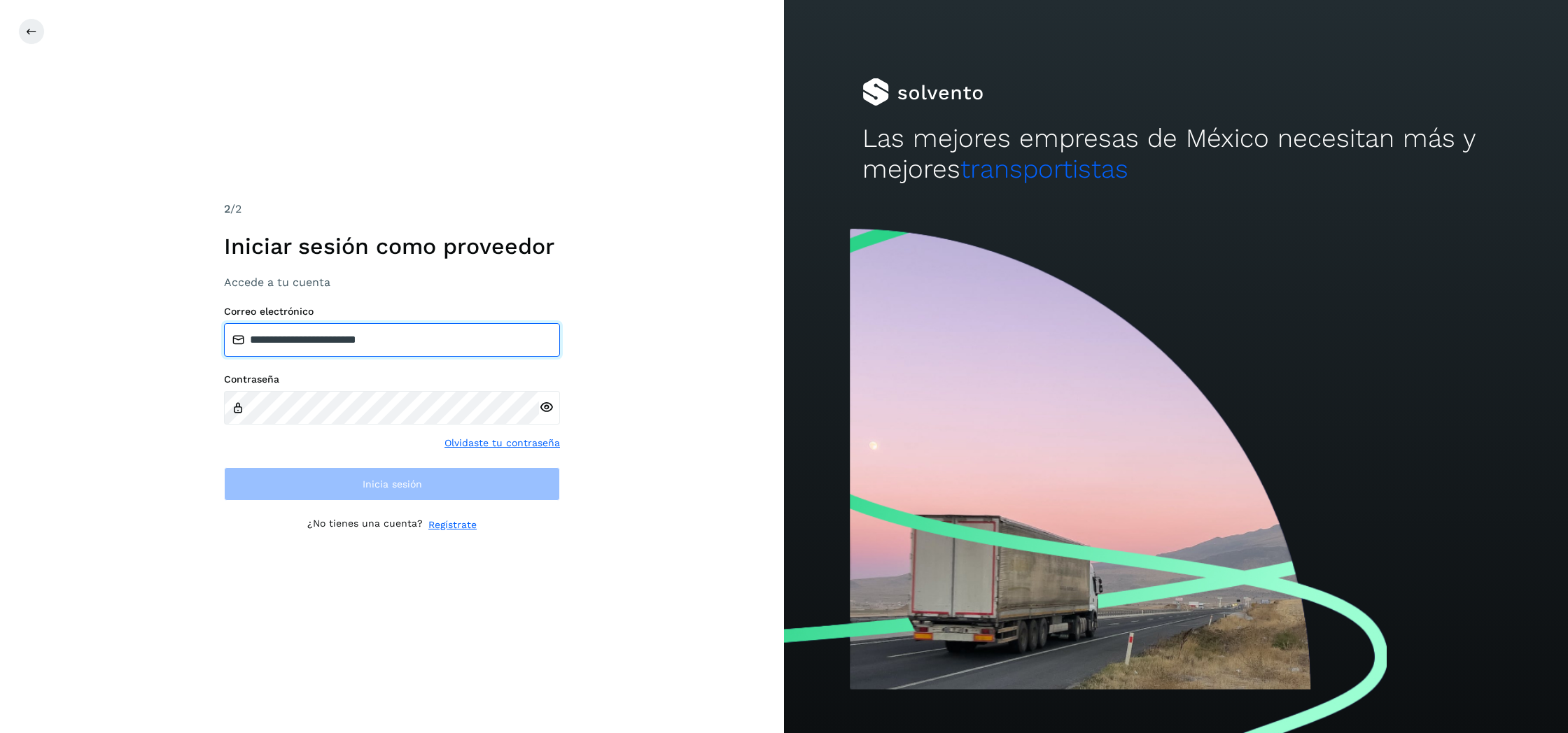
type input "**********"
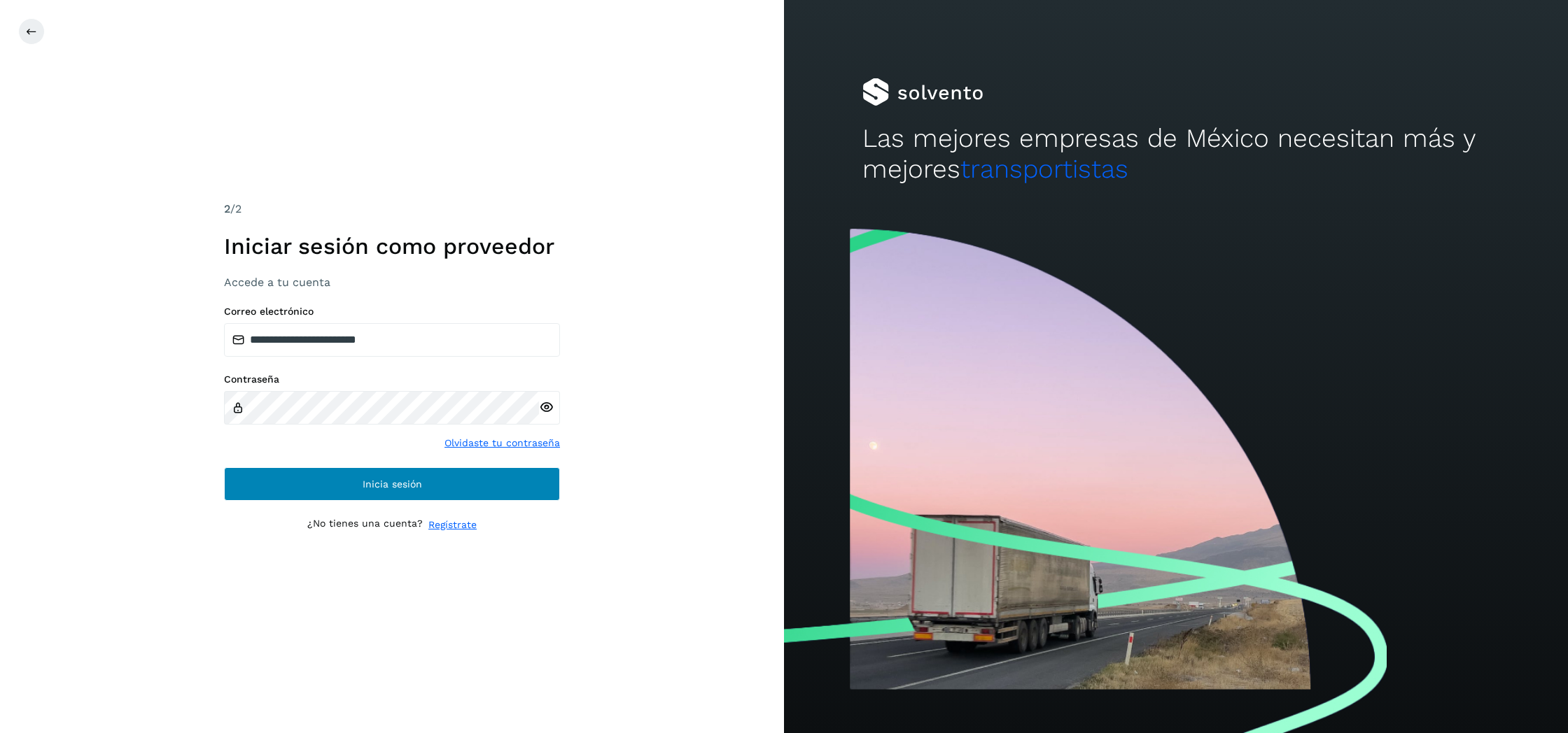
click at [384, 480] on span "Inicia sesión" at bounding box center [392, 484] width 60 height 10
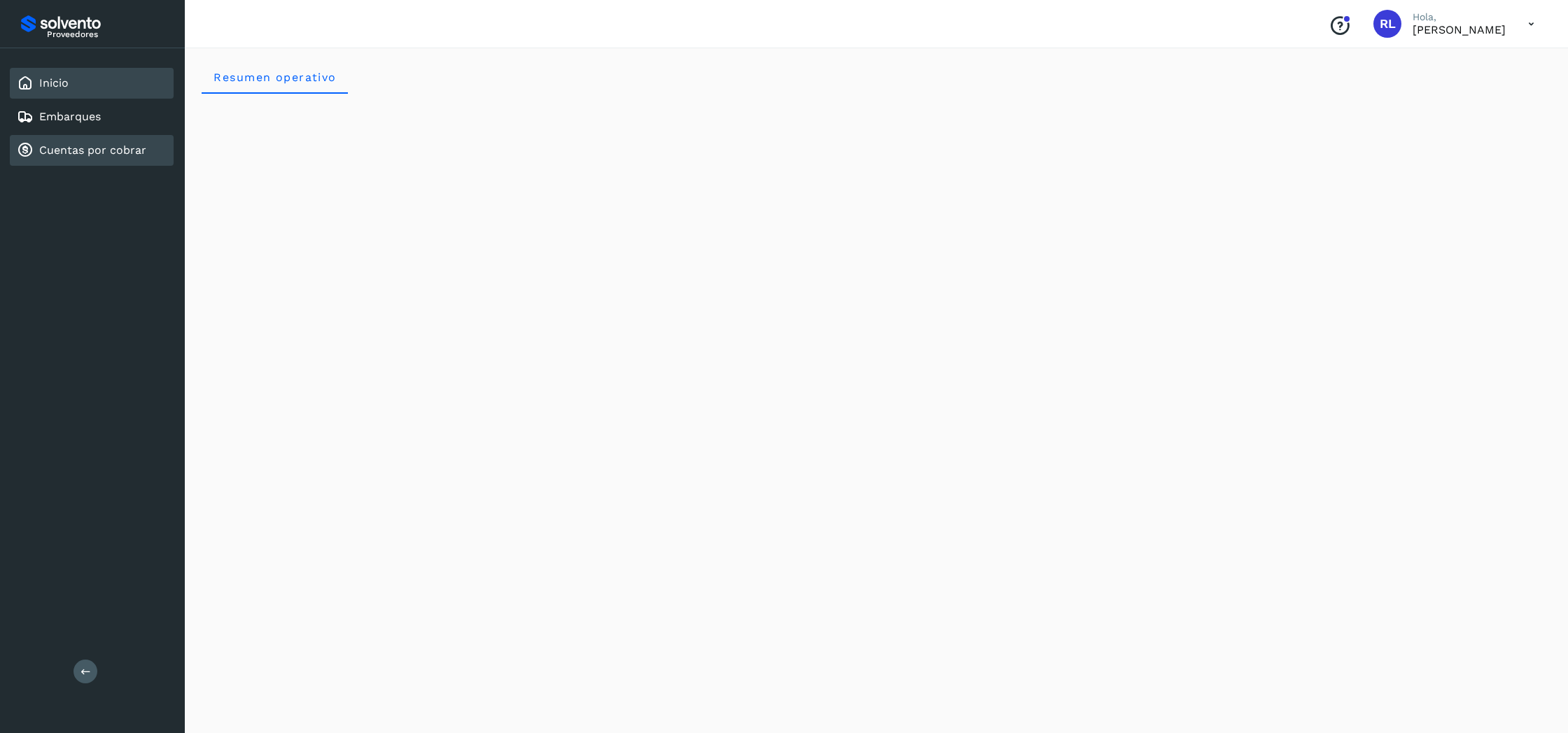
click at [110, 156] on link "Cuentas por cobrar" at bounding box center [92, 150] width 107 height 13
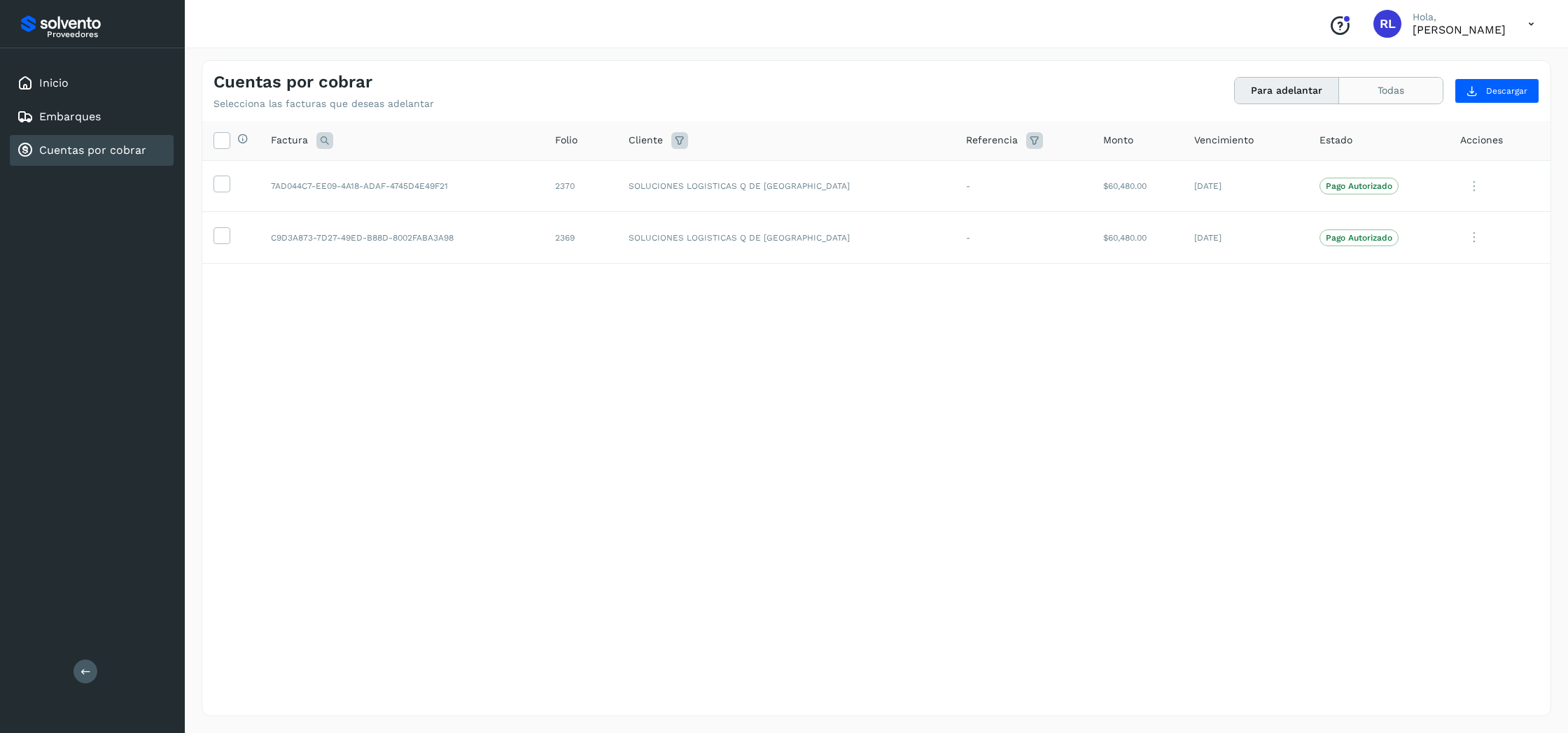
click at [1418, 97] on button "Todas" at bounding box center [1390, 90] width 103 height 26
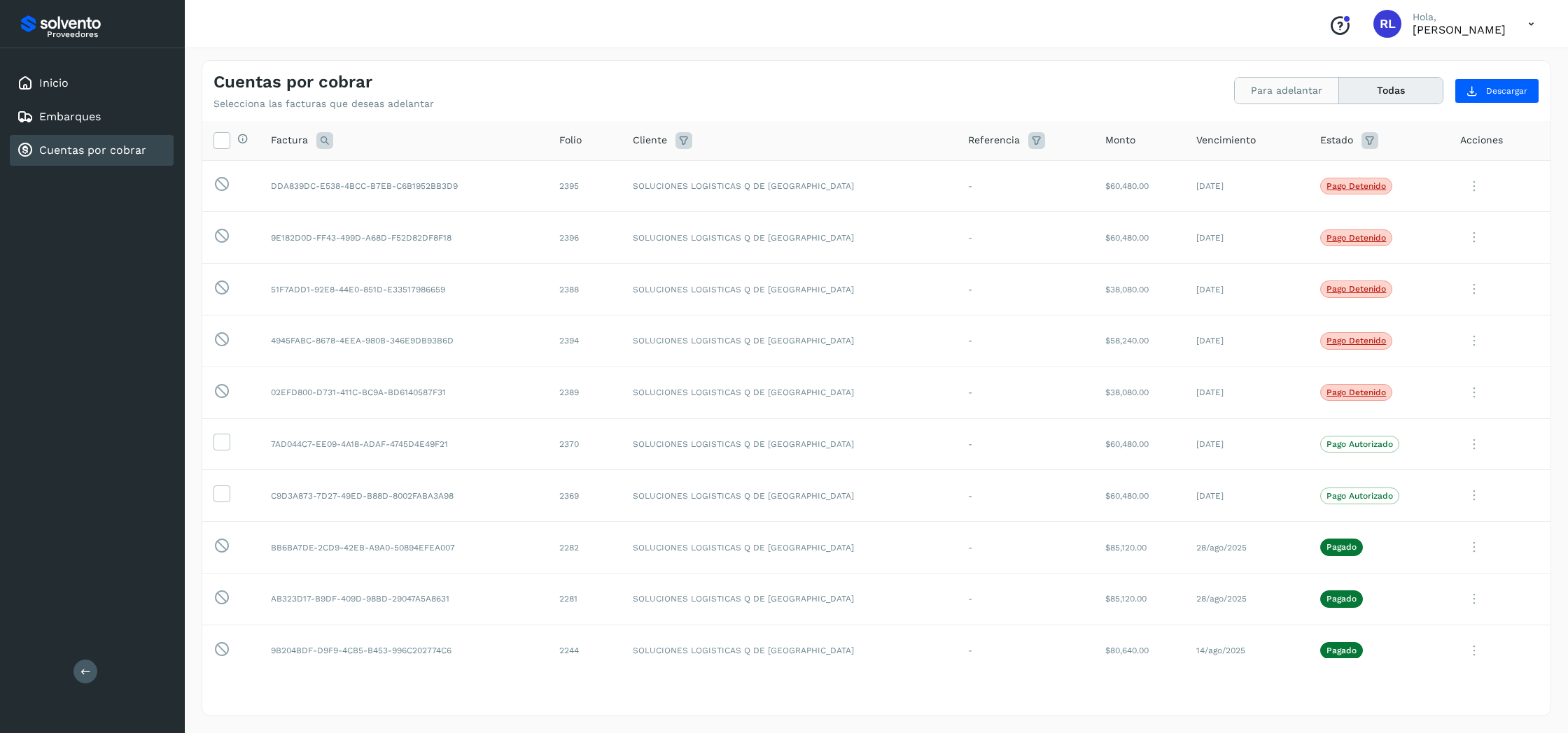
click at [1277, 88] on button "Para adelantar" at bounding box center [1287, 90] width 104 height 26
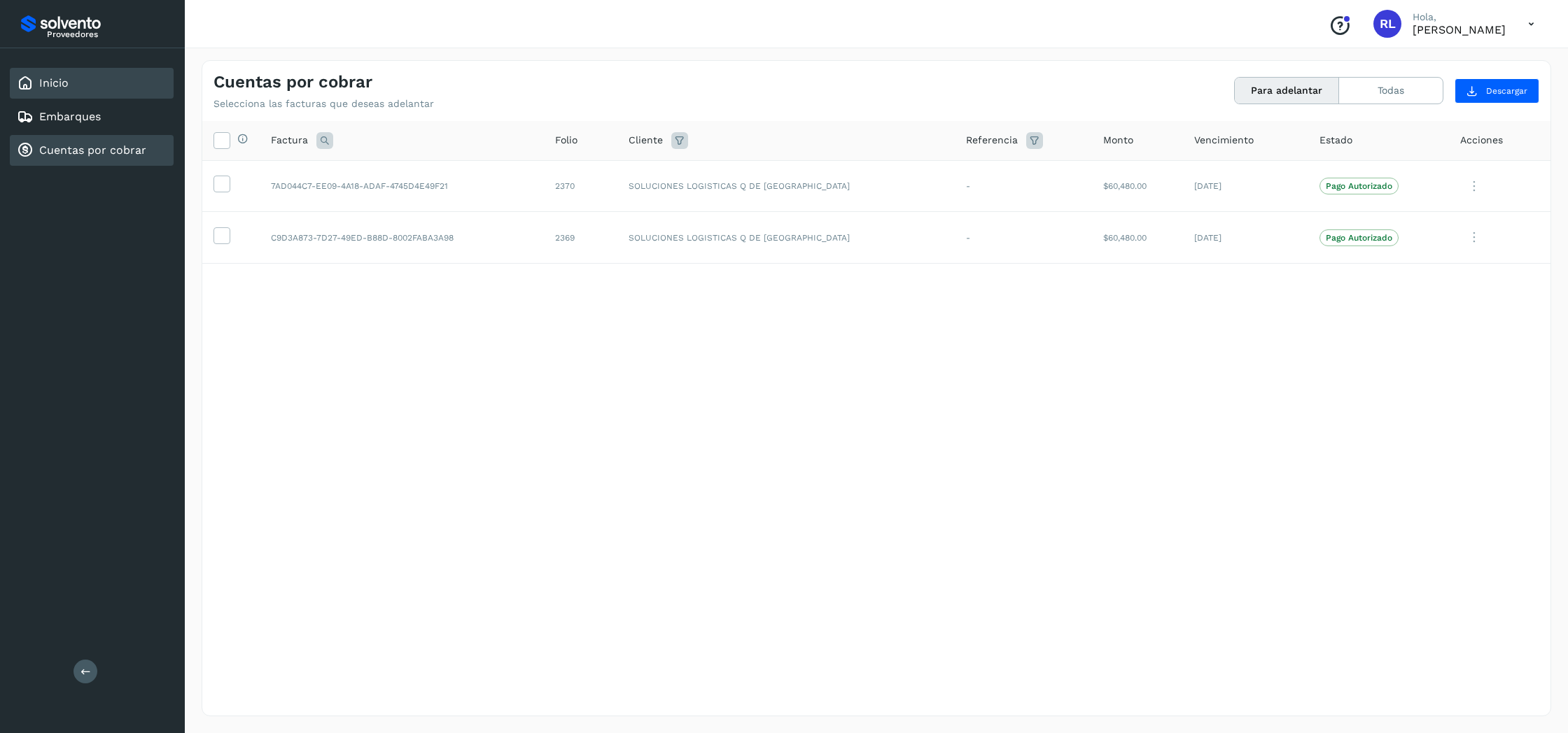
click at [78, 84] on div "Inicio" at bounding box center [92, 83] width 164 height 31
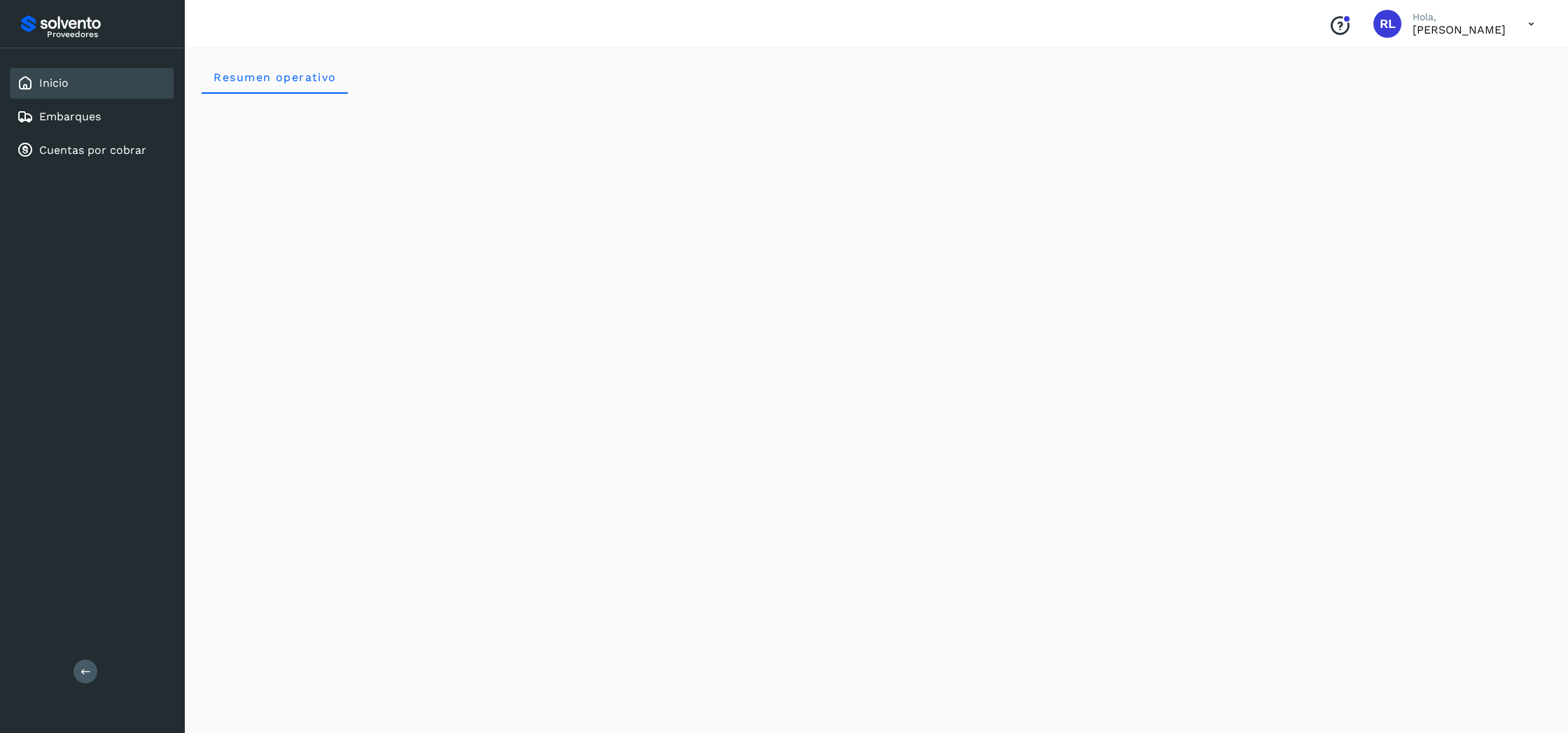
click at [1533, 20] on icon at bounding box center [1531, 24] width 29 height 29
click at [1471, 61] on div "Cerrar sesión" at bounding box center [1461, 62] width 167 height 27
